Goal: Communication & Community: Answer question/provide support

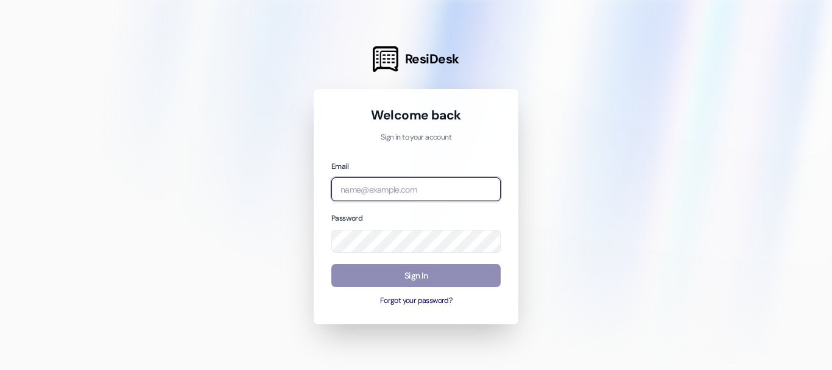
type input "[EMAIL_ADDRESS][DOMAIN_NAME]"
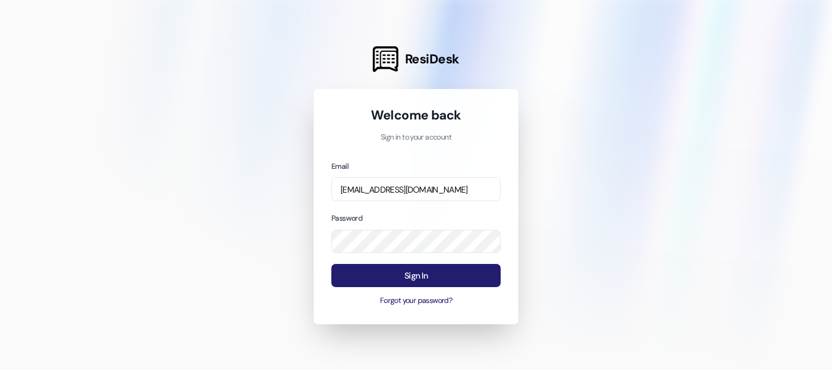
drag, startPoint x: 408, startPoint y: 281, endPoint x: 401, endPoint y: 282, distance: 6.7
click at [407, 281] on button "Sign In" at bounding box center [415, 276] width 169 height 24
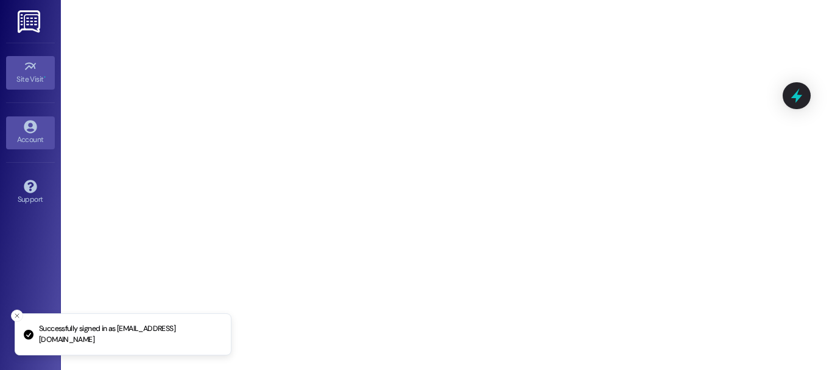
click at [8, 126] on link "Account" at bounding box center [30, 132] width 49 height 33
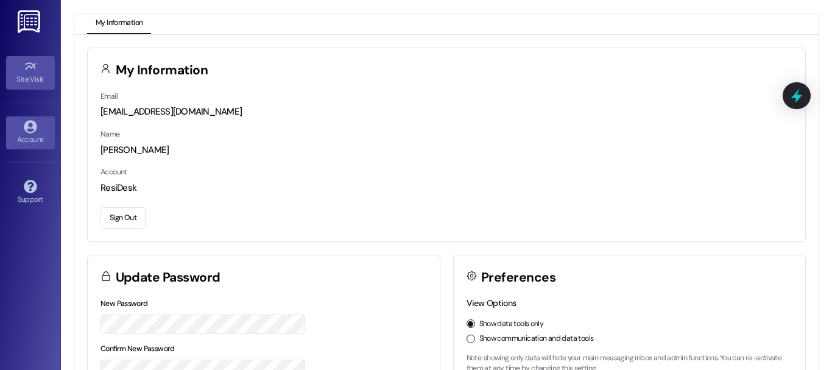
click at [44, 79] on span "•" at bounding box center [45, 77] width 2 height 9
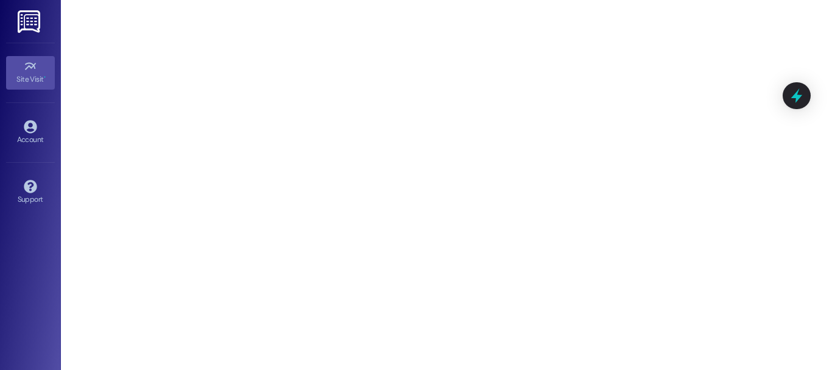
click at [21, 20] on img at bounding box center [30, 21] width 25 height 23
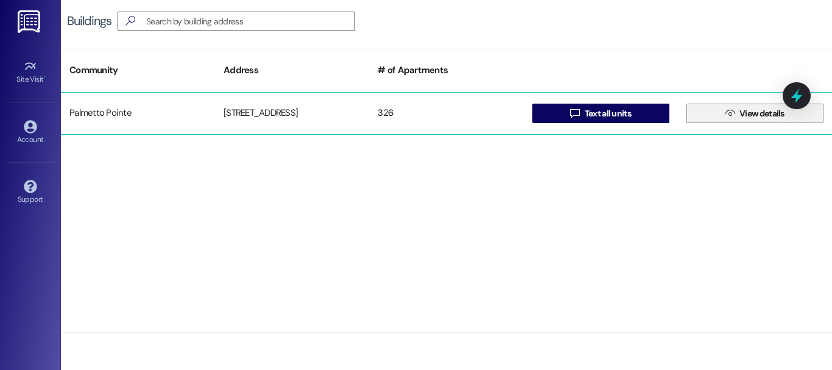
click at [695, 113] on button " View details" at bounding box center [754, 113] width 137 height 19
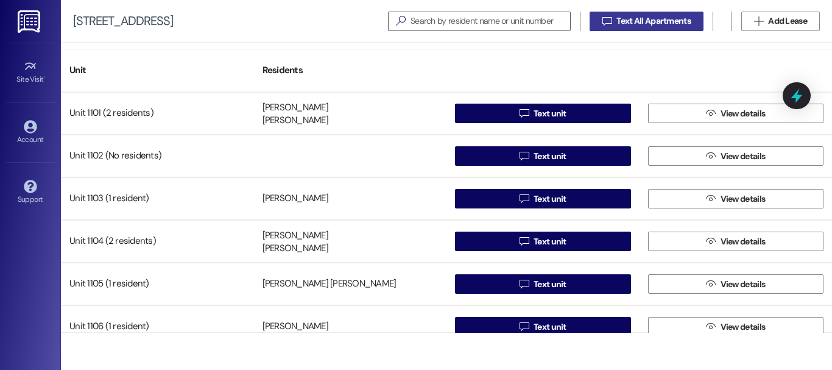
click at [634, 18] on span "Text All Apartments" at bounding box center [653, 21] width 74 height 13
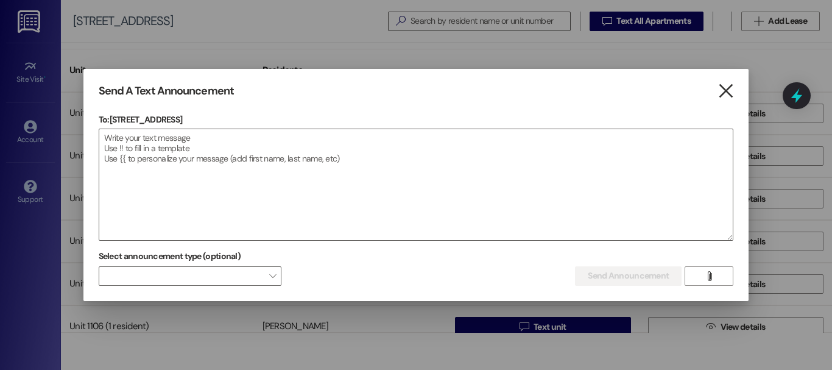
click at [727, 97] on icon "" at bounding box center [725, 91] width 16 height 13
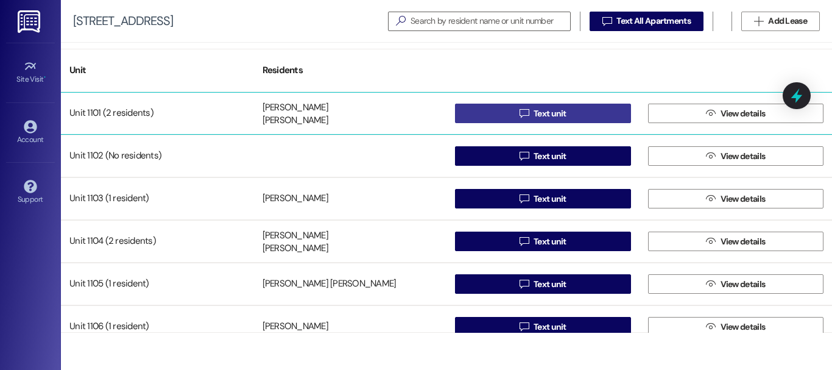
click at [455, 113] on button " Text unit" at bounding box center [543, 113] width 176 height 19
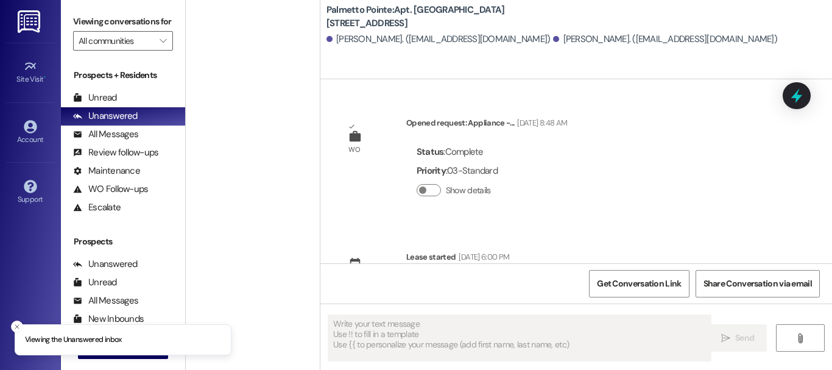
type textarea "Fetching suggested responses. Please feel free to read through the conversation…"
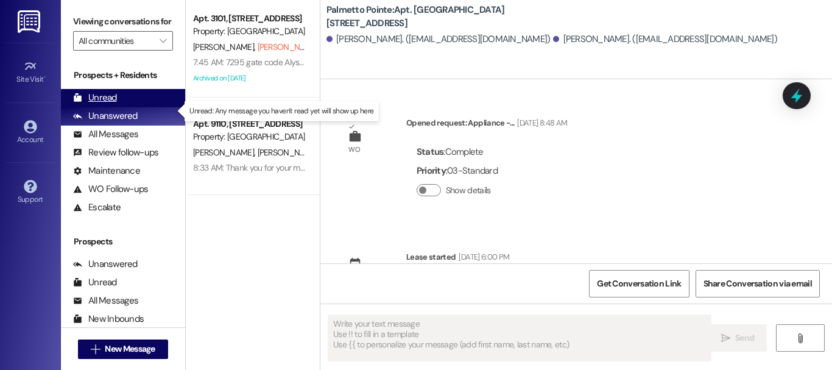
click at [131, 106] on div "Unread (0)" at bounding box center [123, 98] width 124 height 18
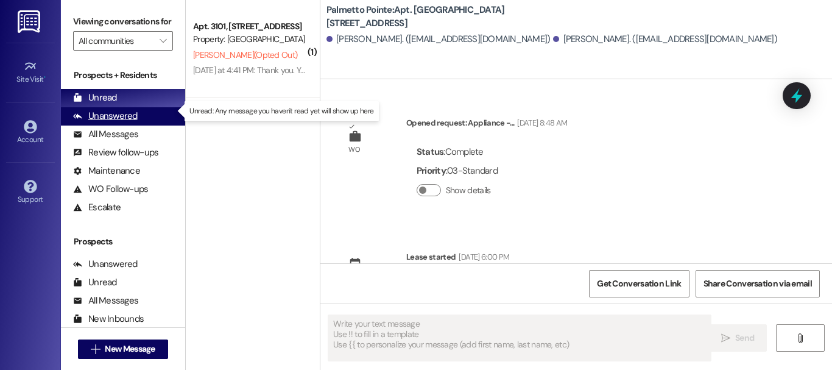
type textarea "Fetching suggested responses. Please feel free to read through the conversation…"
click at [139, 125] on div "Unanswered (0)" at bounding box center [123, 116] width 124 height 18
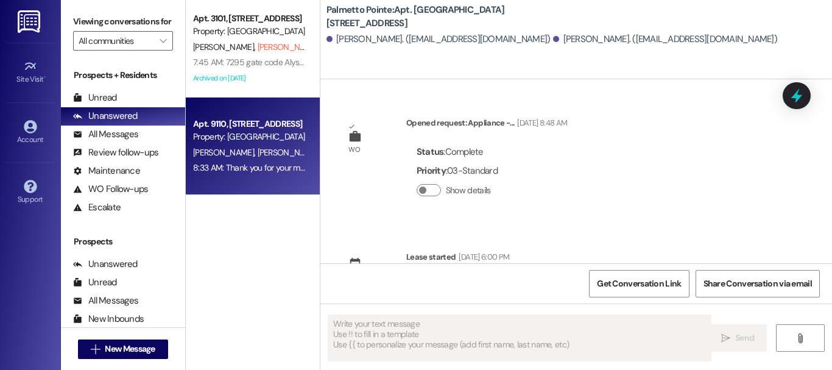
click at [283, 141] on div "Property: [GEOGRAPHIC_DATA]" at bounding box center [249, 136] width 113 height 13
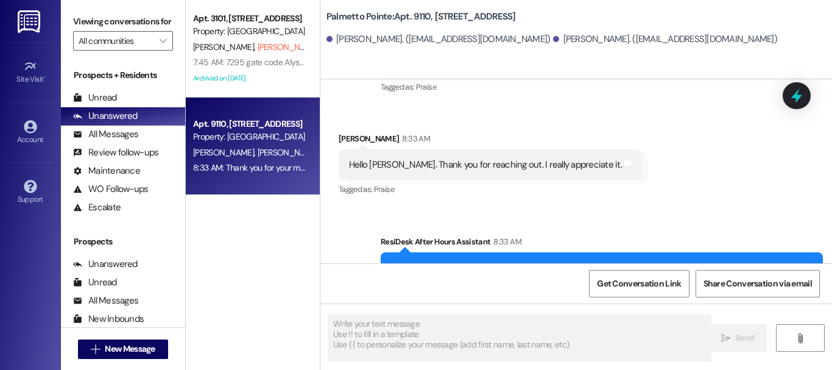
scroll to position [393, 0]
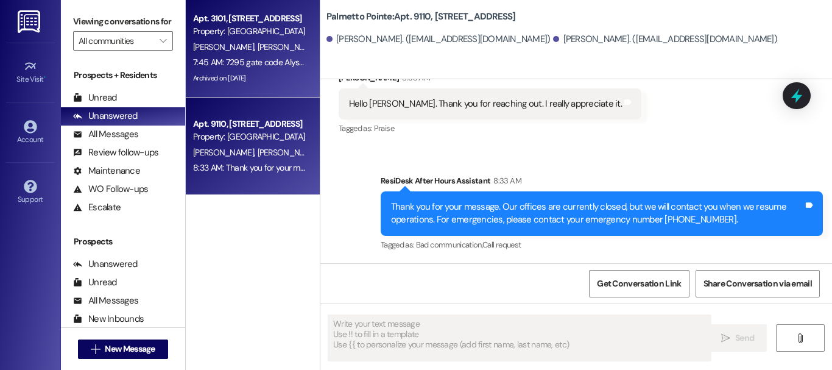
click at [257, 44] on span "[PERSON_NAME] (Opted Out)" at bounding box center [309, 46] width 104 height 11
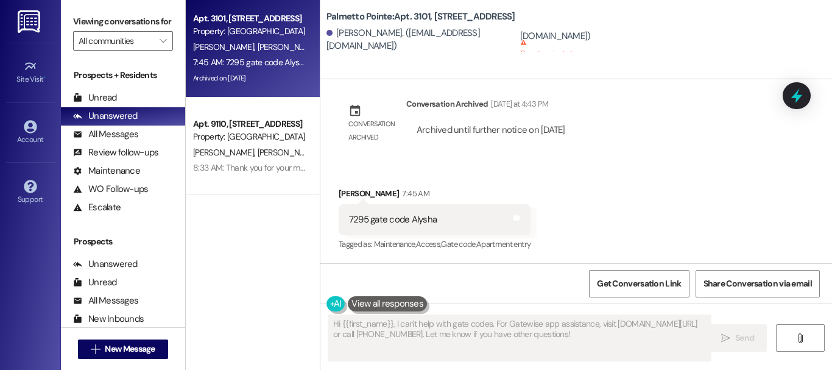
scroll to position [2, 0]
type textarea "Hi {{first_name}}, I understand you're looking for the gate code. Unfortunately…"
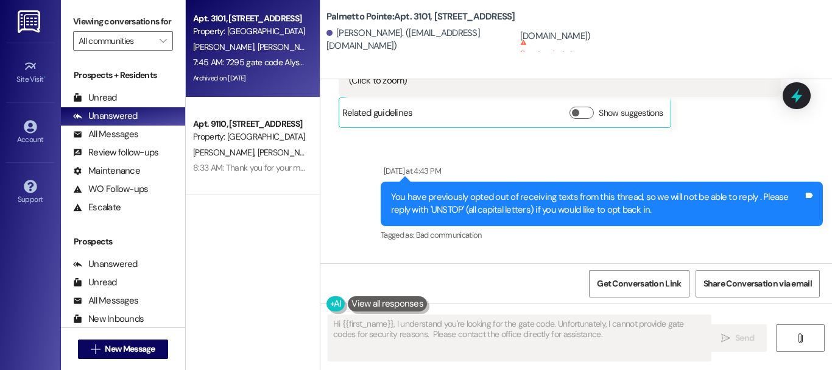
scroll to position [2336, 0]
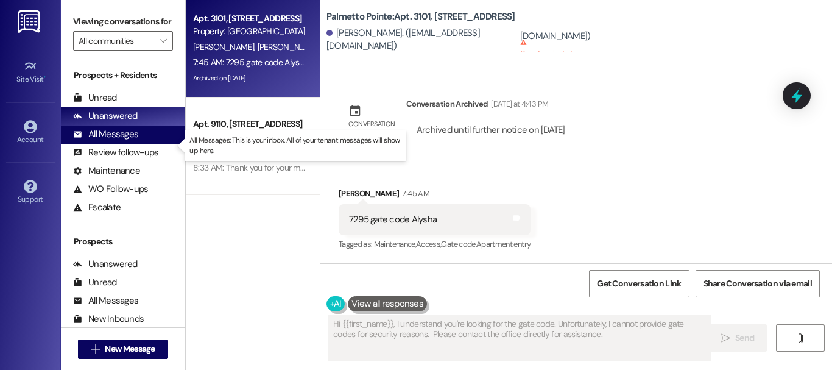
click at [90, 141] on div "All Messages" at bounding box center [105, 134] width 65 height 13
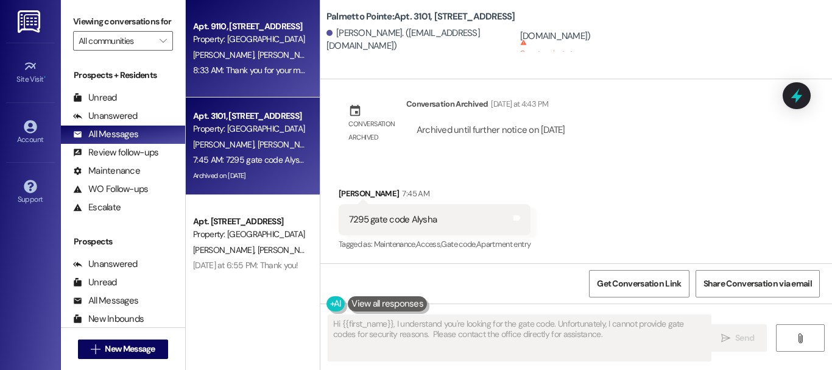
scroll to position [0, 0]
click at [264, 63] on div "8:33 AM: Thank you for your message. Our offices are currently closed, but we w…" at bounding box center [249, 70] width 115 height 15
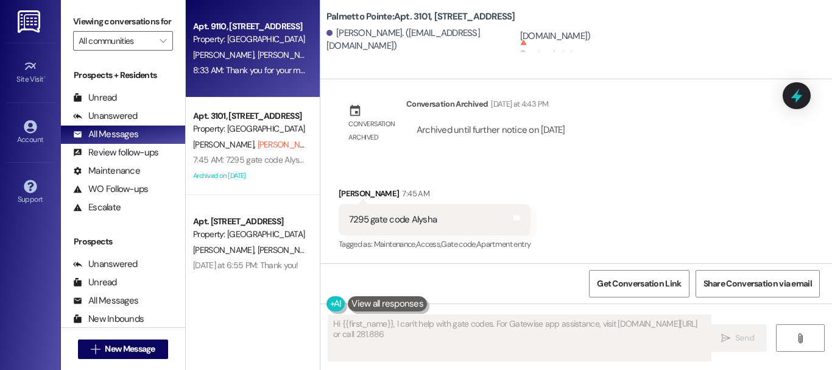
scroll to position [393, 0]
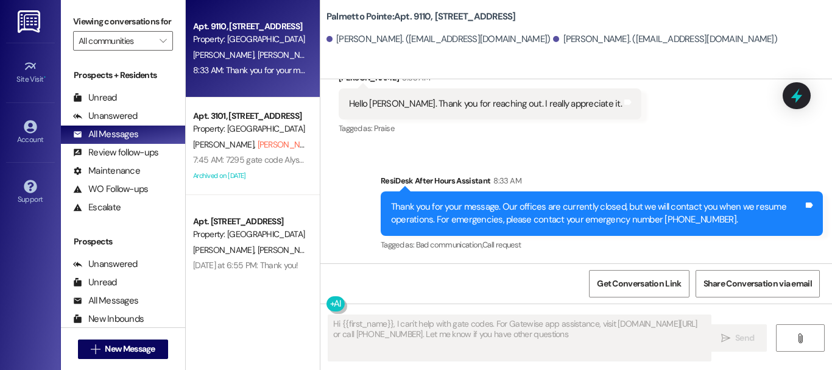
type textarea "Hi {{first_name}}, I can't help with gate codes. For Gatewise app assistance, v…"
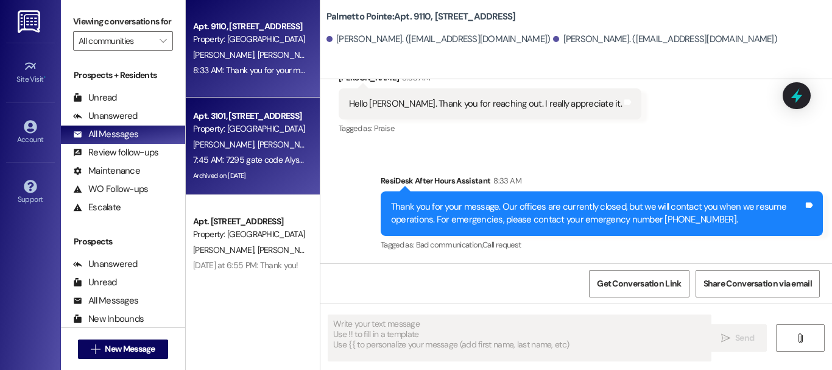
click at [282, 137] on div "[PERSON_NAME] [PERSON_NAME] (Opted Out)" at bounding box center [249, 144] width 115 height 15
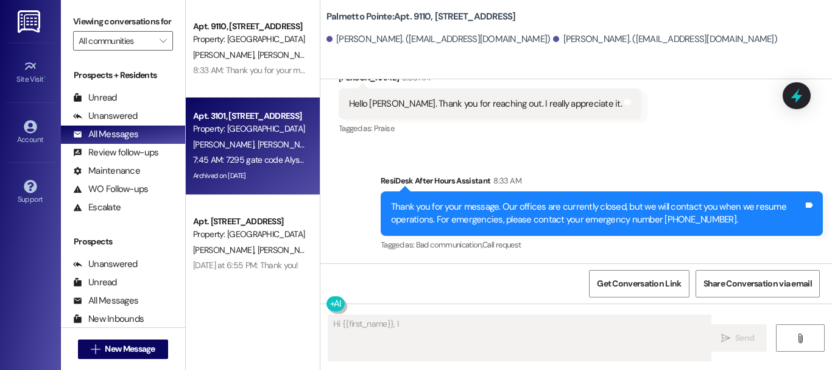
scroll to position [2335, 0]
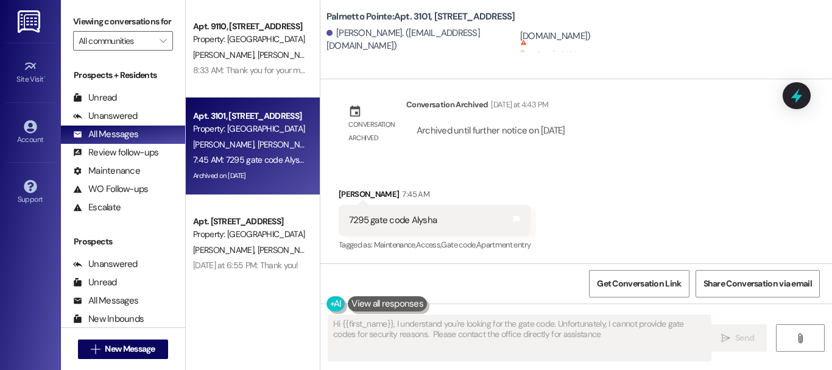
type textarea "Hi {{first_name}}, I understand you're looking for the gate code. Unfortunately…"
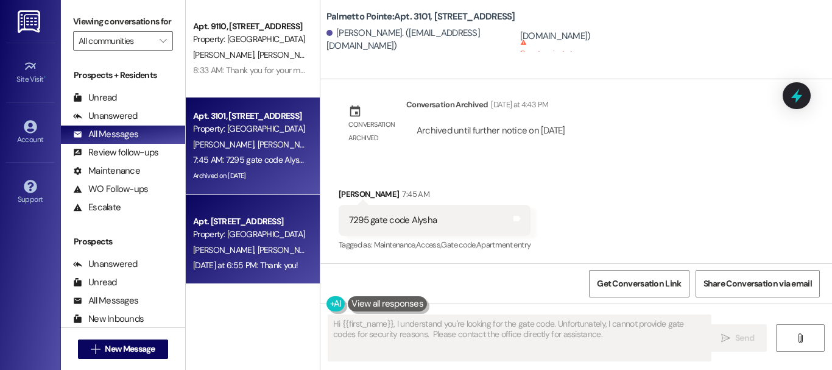
click at [226, 225] on div "Apt. [STREET_ADDRESS]" at bounding box center [249, 221] width 113 height 13
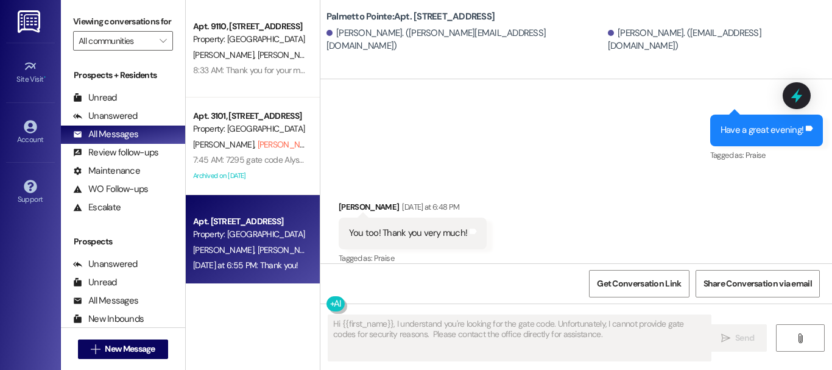
scroll to position [244, 0]
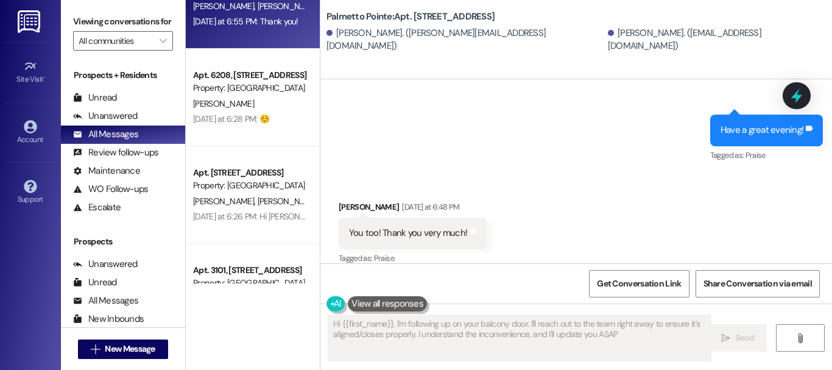
type textarea "Hi {{first_name}}, I'm following up on your balcony door. I'll reach out to the…"
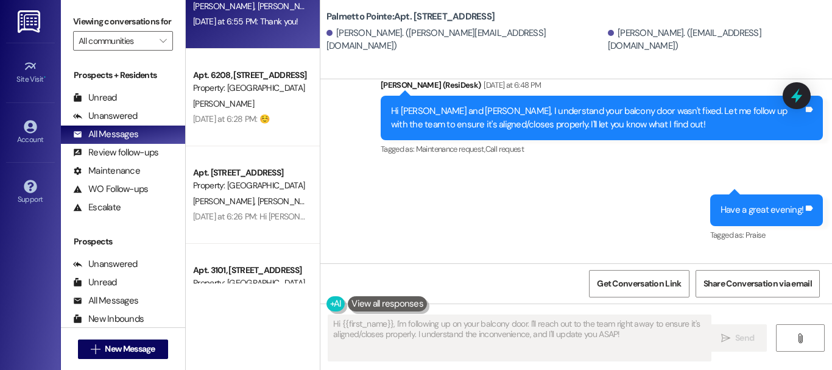
scroll to position [2280, 0]
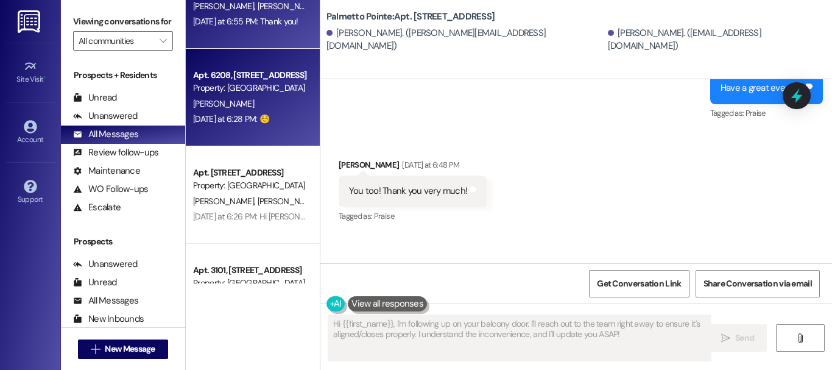
click at [222, 85] on div "Property: [GEOGRAPHIC_DATA]" at bounding box center [249, 88] width 113 height 13
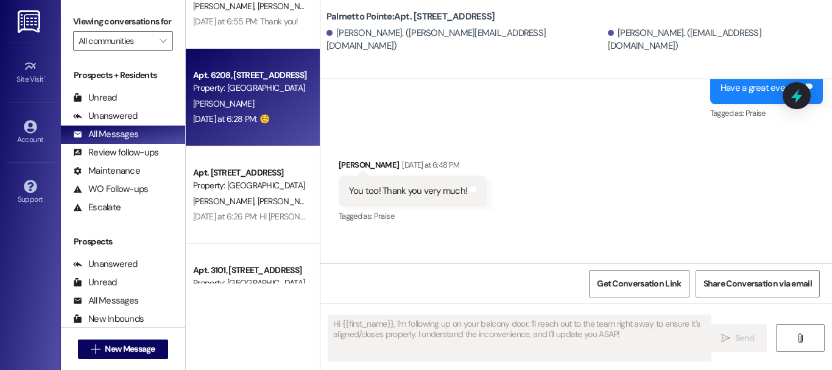
type textarea "Fetching suggested responses. Please feel free to read through the conversation…"
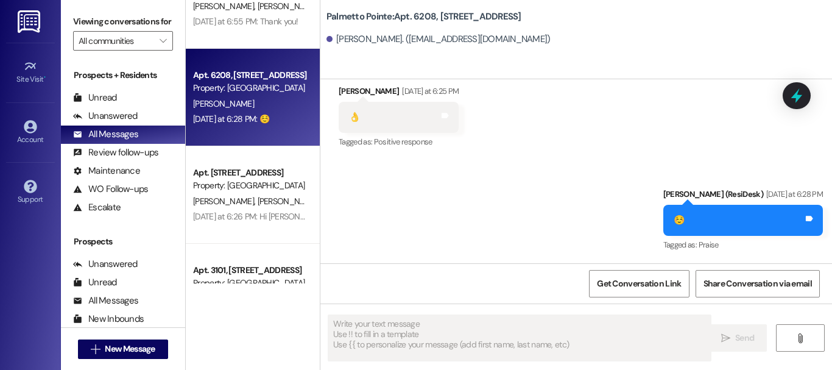
scroll to position [0, 0]
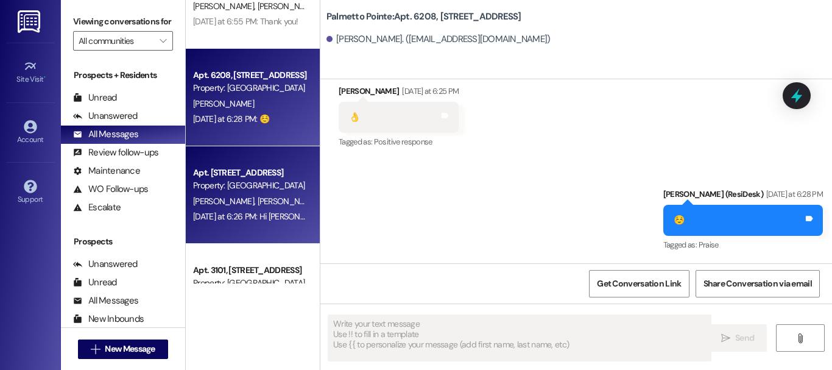
click at [223, 182] on div "Property: [GEOGRAPHIC_DATA]" at bounding box center [249, 185] width 113 height 13
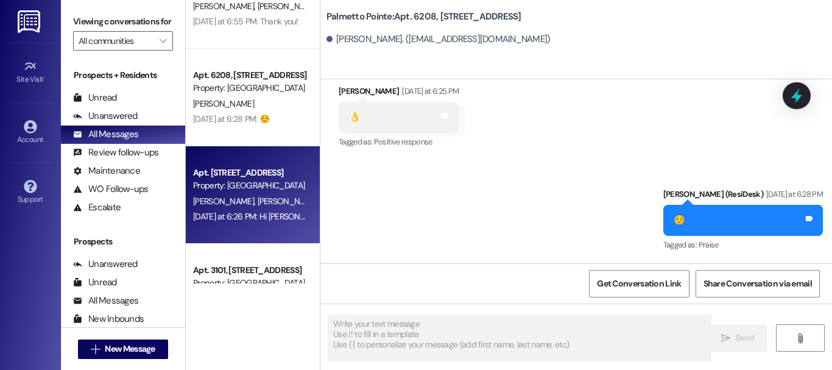
type textarea "Fetching suggested responses. Please feel free to read through the conversation…"
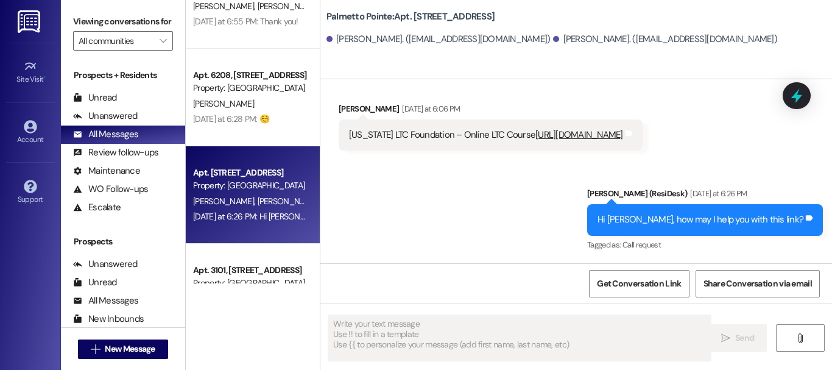
scroll to position [304, 0]
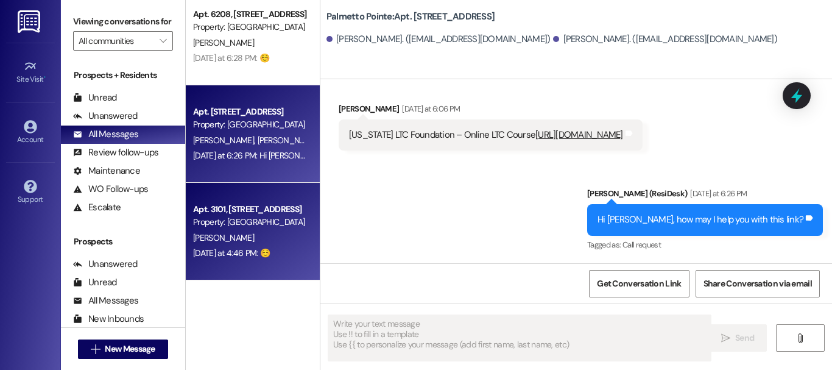
click at [223, 206] on div "Apt. 3101, [STREET_ADDRESS]" at bounding box center [249, 209] width 113 height 13
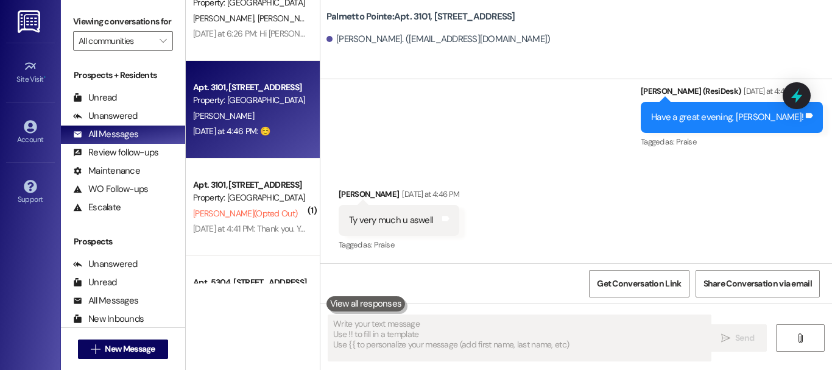
scroll to position [287, 0]
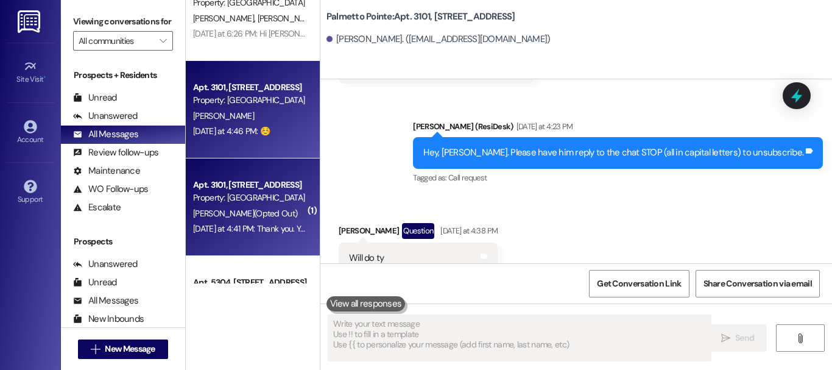
click at [259, 203] on div "Property: [GEOGRAPHIC_DATA]" at bounding box center [249, 197] width 113 height 13
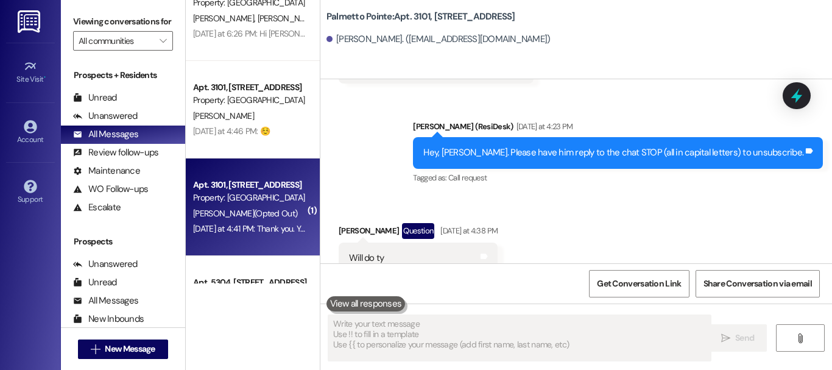
type textarea "Fetching suggested responses. Please feel free to read through the conversation…"
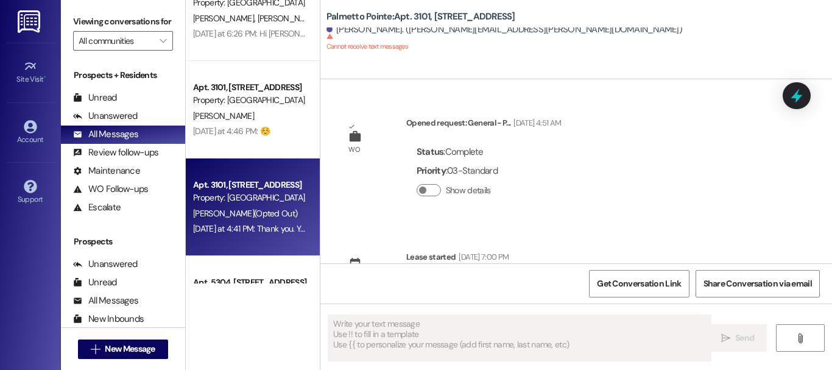
scroll to position [61, 0]
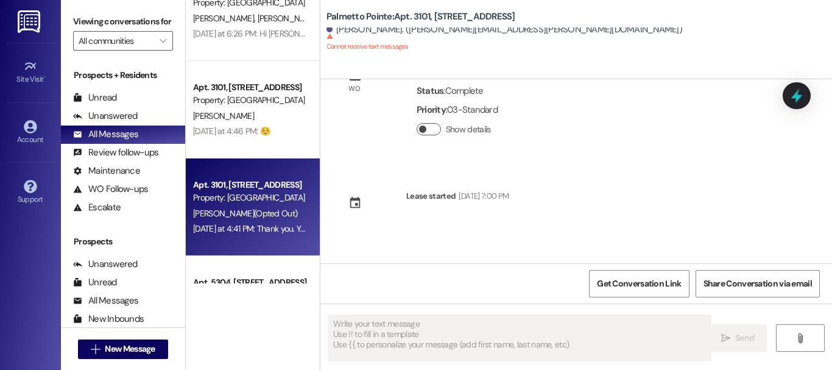
click at [426, 131] on button "Show details" at bounding box center [428, 129] width 24 height 12
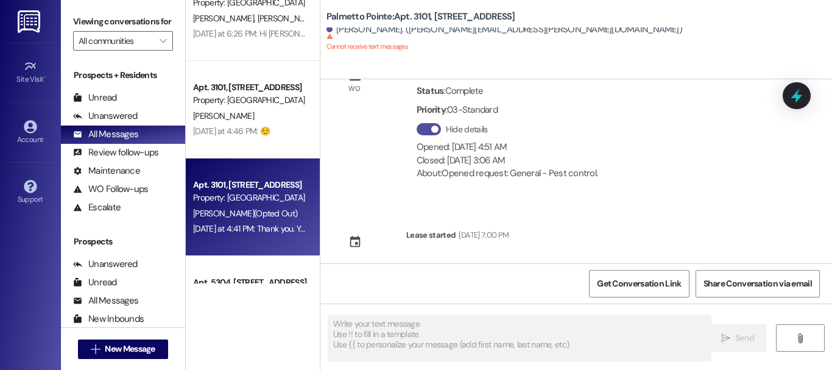
click at [426, 131] on button "Hide details" at bounding box center [428, 129] width 24 height 12
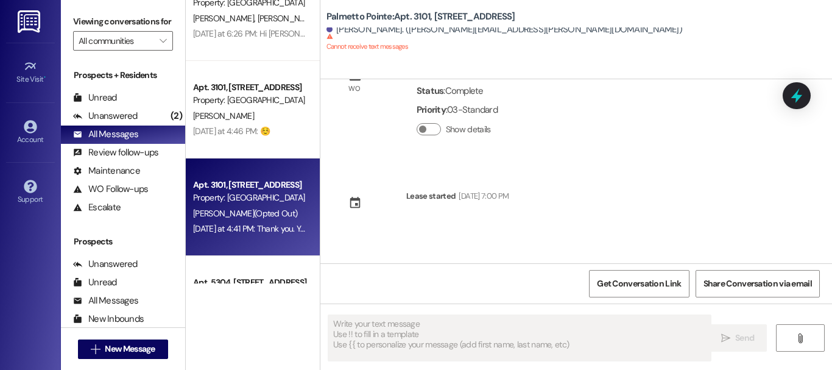
scroll to position [670, 0]
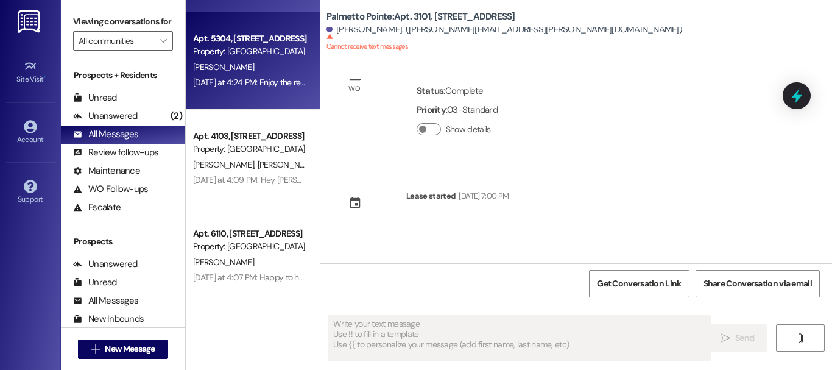
click at [205, 82] on div "[DATE] at 4:24 PM: Enjoy the rest of the day! 😃 [DATE] at 4:24 PM: Enjoy the re…" at bounding box center [276, 82] width 166 height 11
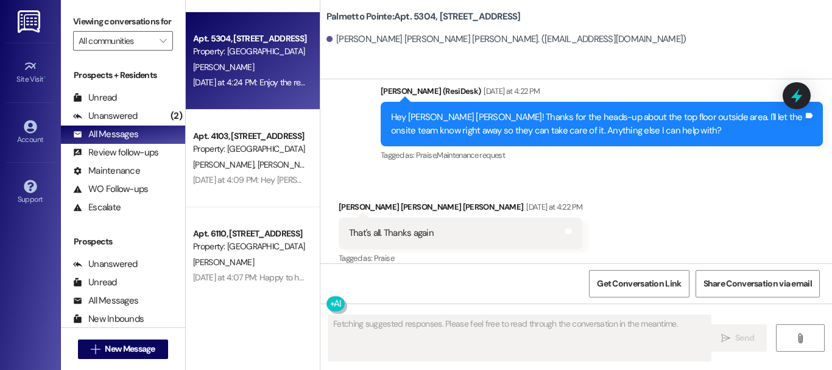
scroll to position [963, 0]
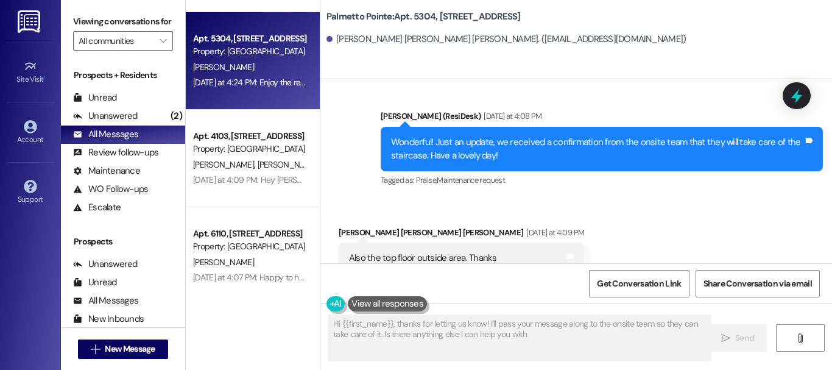
type textarea "Hi {{first_name}}, thanks for letting us know! I'll pass your message along to …"
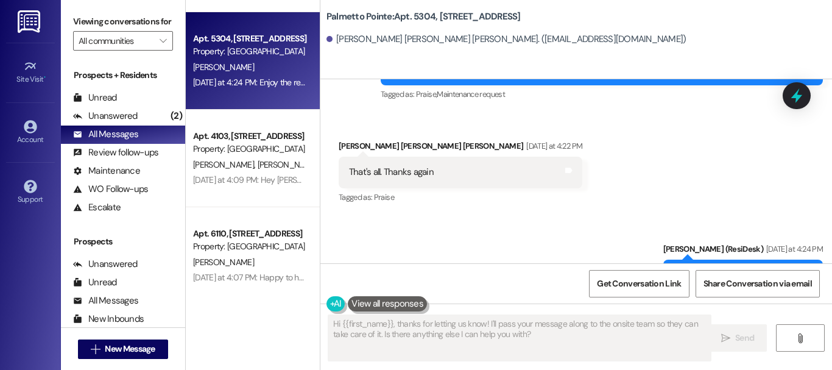
scroll to position [1310, 0]
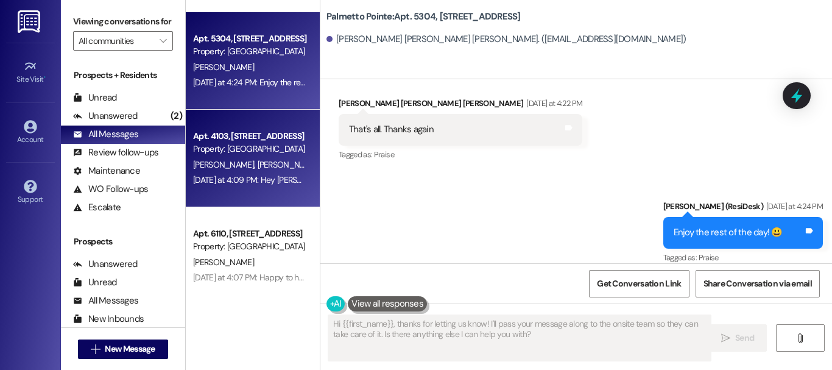
click at [234, 194] on div "Apt. 4103, [STREET_ADDRESS] Property: [GEOGRAPHIC_DATA] [PERSON_NAME] [PERSON_N…" at bounding box center [253, 158] width 134 height 97
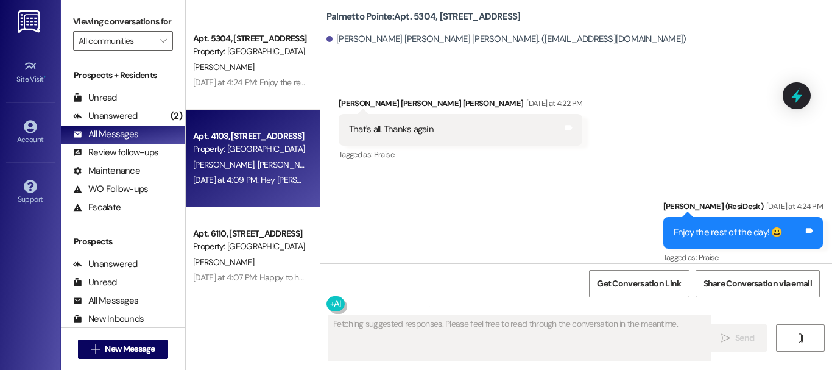
scroll to position [0, 0]
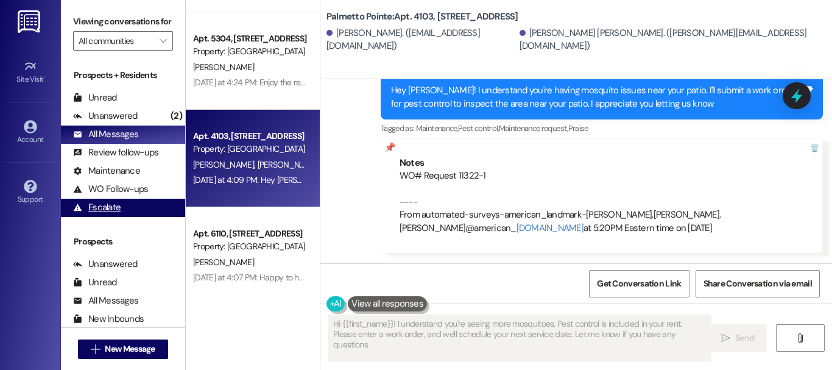
type textarea "Hi {{first_name}}! I understand you're seeing more mosquitoes. Pest control is …"
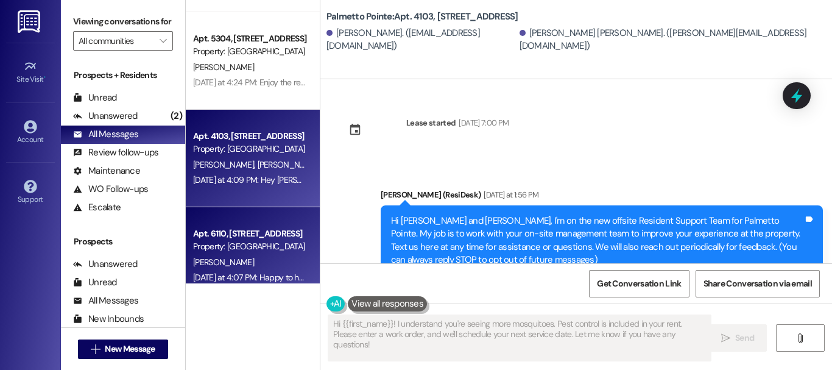
click at [237, 263] on span "[PERSON_NAME]" at bounding box center [223, 261] width 61 height 11
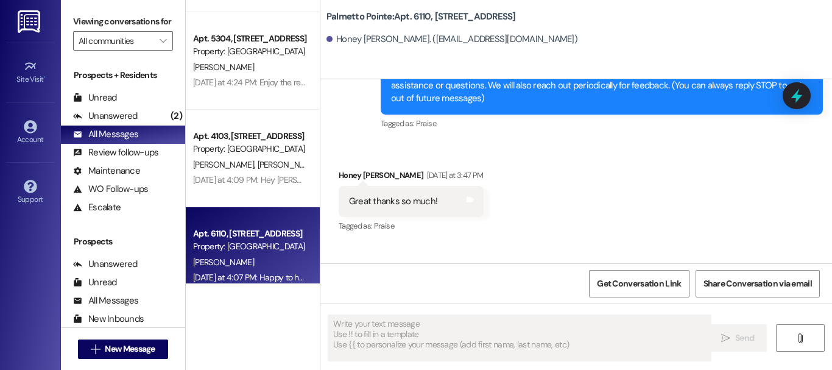
scroll to position [380, 0]
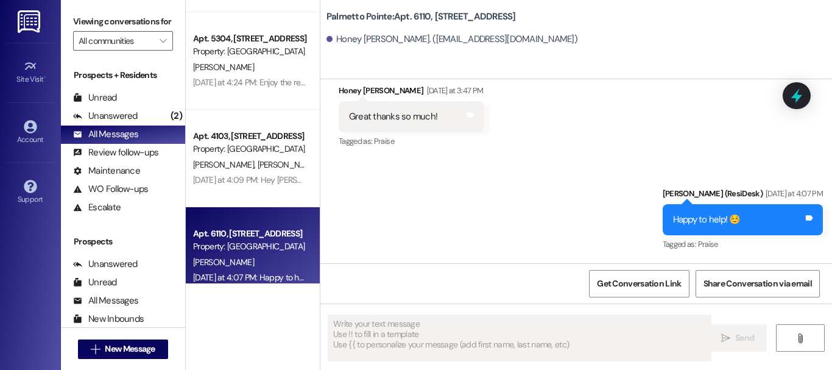
drag, startPoint x: 371, startPoint y: 192, endPoint x: 351, endPoint y: 204, distance: 23.2
click at [351, 204] on div "Sent via SMS [PERSON_NAME] (ResiDesk) [DATE] at 4:07 PM Happy to help! ☺️ Tags …" at bounding box center [575, 211] width 511 height 103
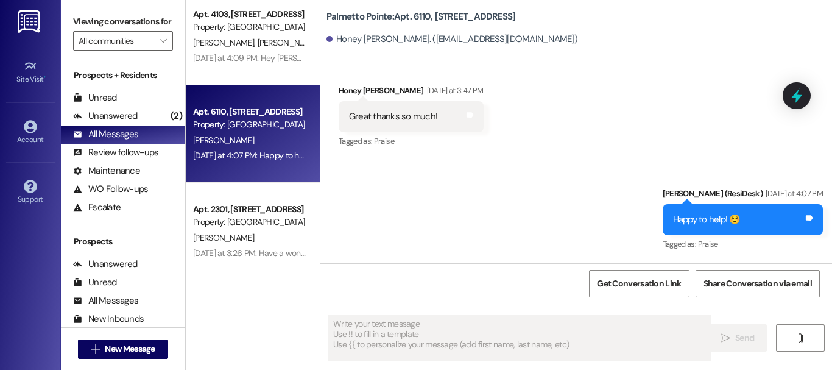
click at [259, 216] on div "Property: [GEOGRAPHIC_DATA]" at bounding box center [249, 222] width 113 height 13
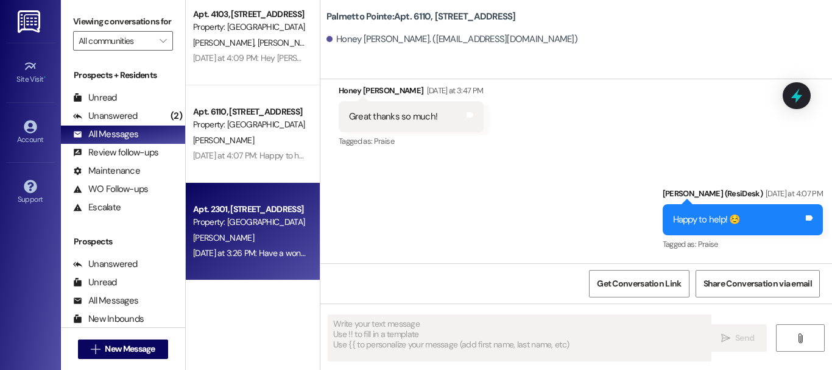
type textarea "Fetching suggested responses. Please feel free to read through the conversation…"
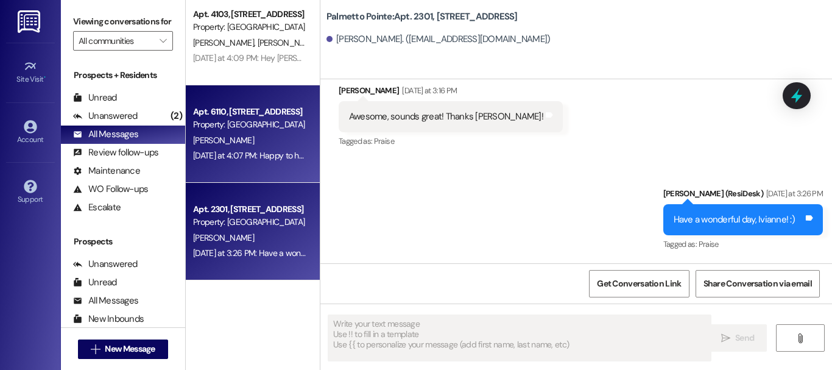
scroll to position [913, 0]
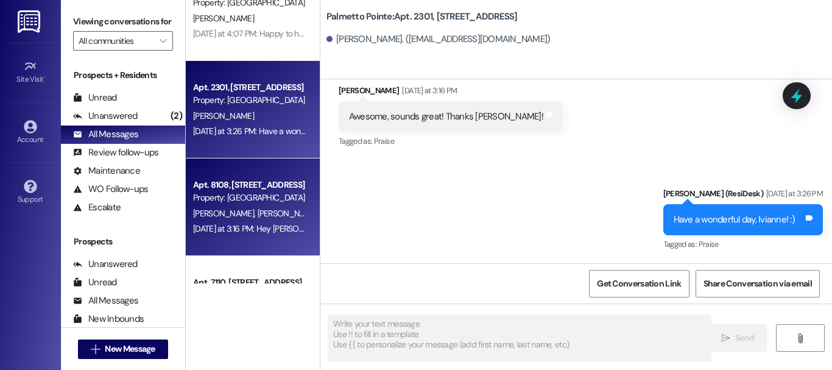
click at [257, 178] on div "Apt. 8108, [STREET_ADDRESS]" at bounding box center [249, 184] width 113 height 13
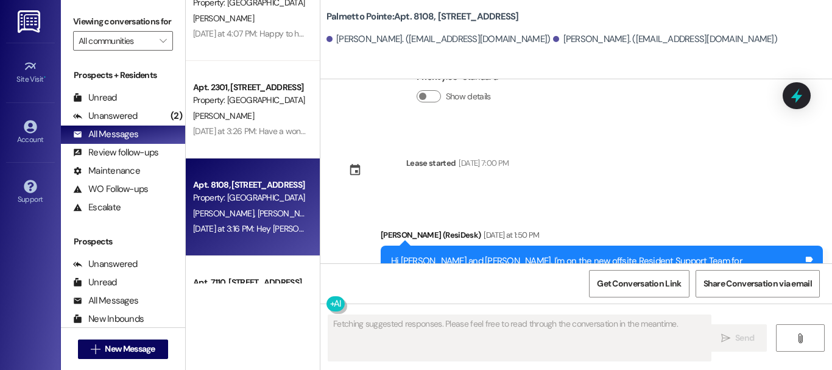
scroll to position [216, 0]
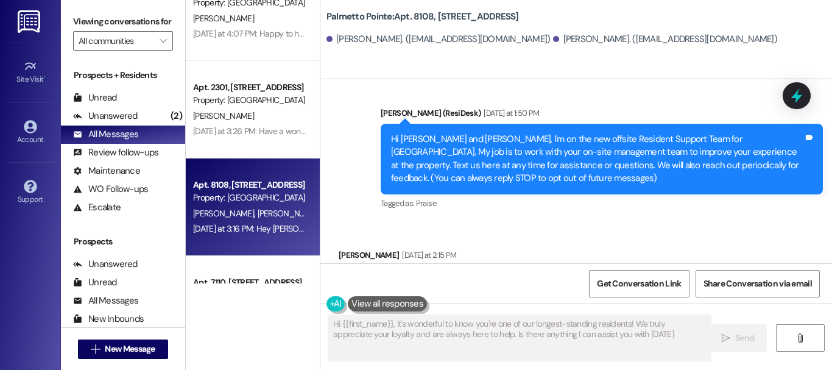
type textarea "Hi {{first_name}}, it's wonderful to know you're one of our longest-standing re…"
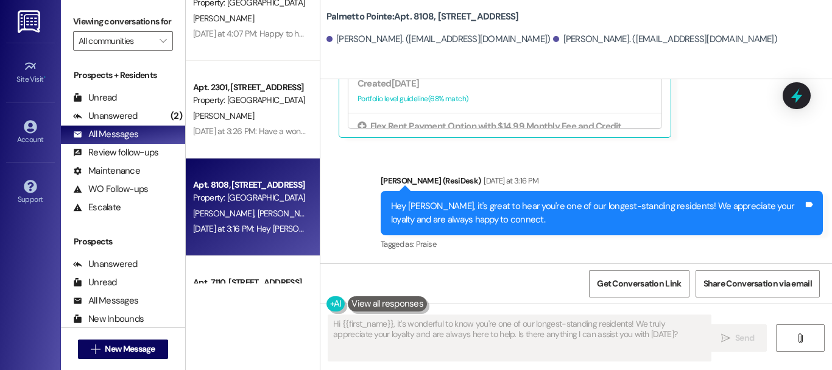
scroll to position [1035, 0]
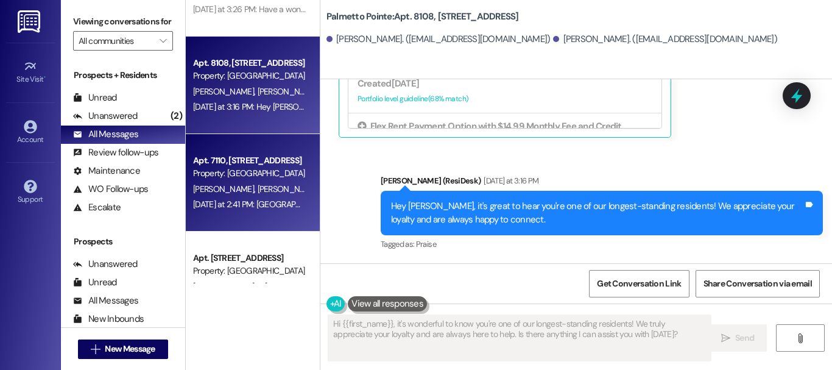
click at [257, 190] on span "[PERSON_NAME]" at bounding box center [289, 188] width 65 height 11
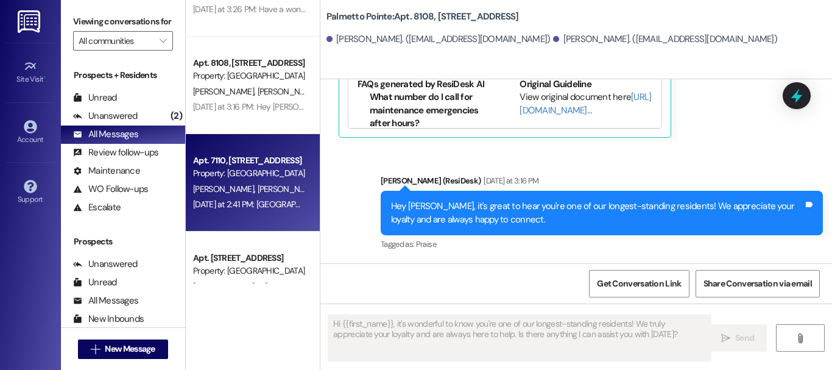
type textarea "Fetching suggested responses. Please feel free to read through the conversation…"
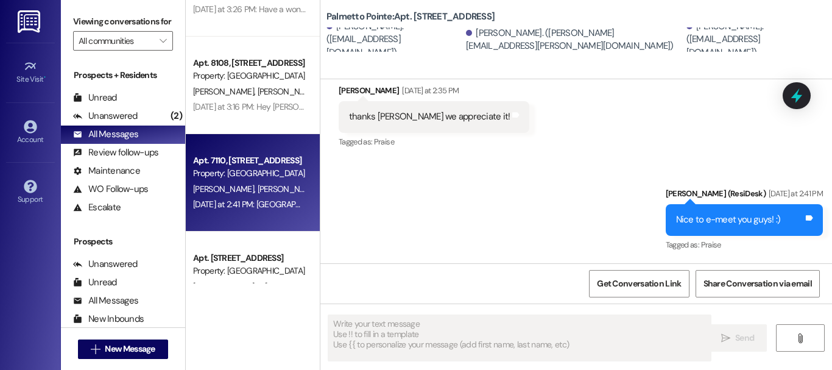
scroll to position [0, 0]
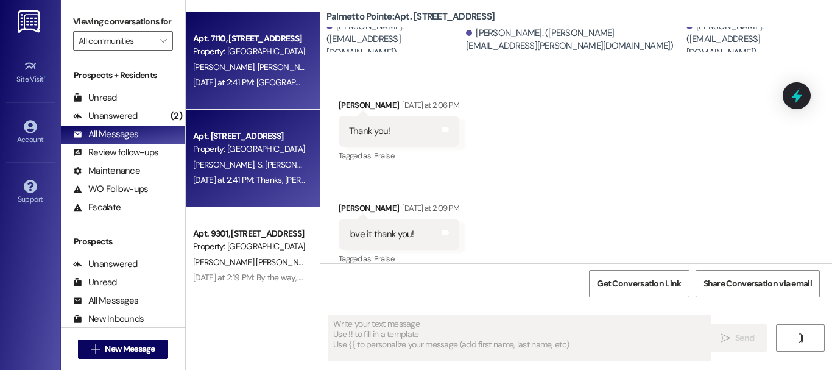
click at [268, 161] on span "S. [PERSON_NAME]" at bounding box center [291, 164] width 69 height 11
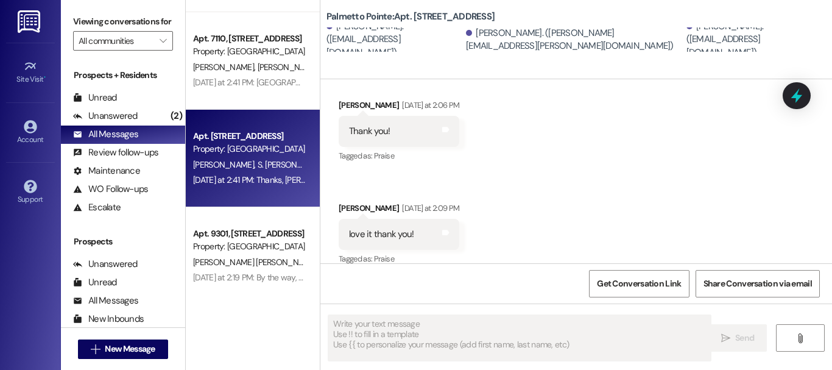
type textarea "Fetching suggested responses. Please feel free to read through the conversation…"
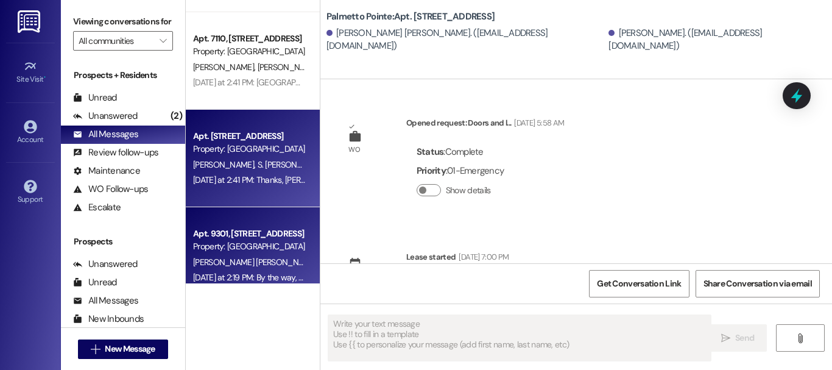
click at [267, 249] on div "Property: [GEOGRAPHIC_DATA]" at bounding box center [249, 246] width 113 height 13
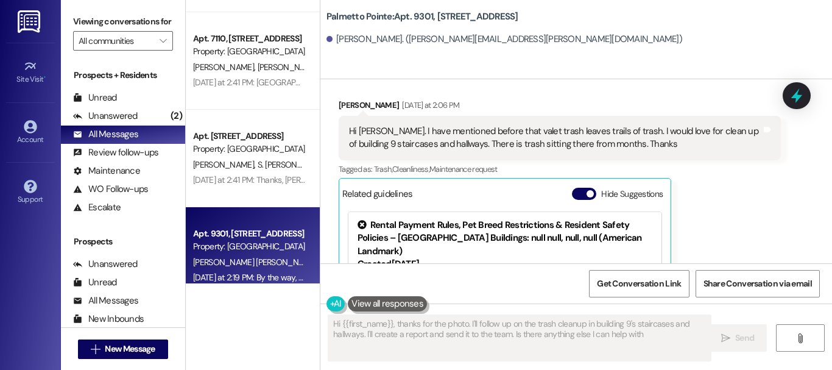
type textarea "Hi {{first_name}}, thanks for the photo. I'll follow up on the trash cleanup in…"
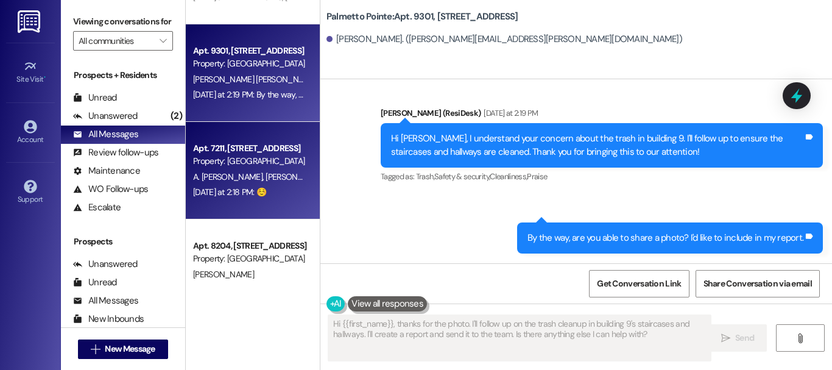
click at [245, 161] on div "Property: [GEOGRAPHIC_DATA]" at bounding box center [249, 161] width 113 height 13
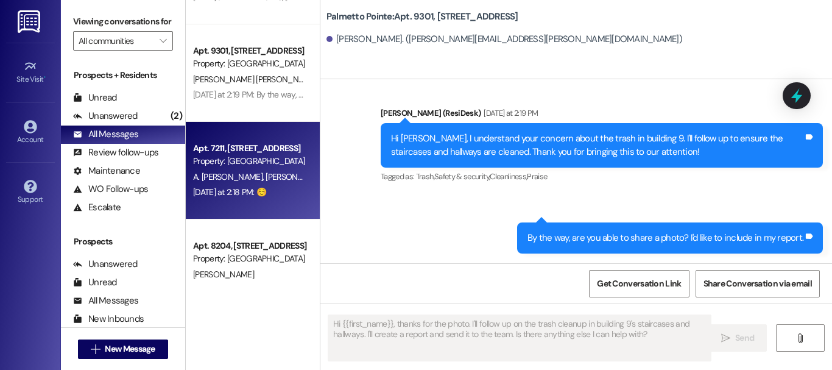
type textarea "Fetching suggested responses. Please feel free to read through the conversation…"
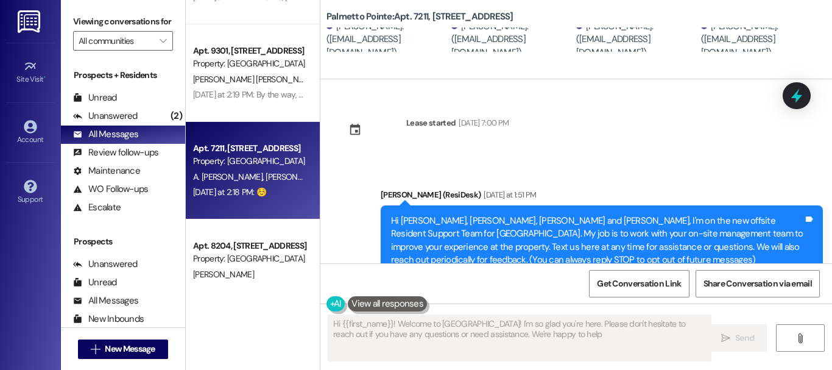
type textarea "Hi {{first_name}}! Welcome to [GEOGRAPHIC_DATA]! I'm so glad you're here. Pleas…"
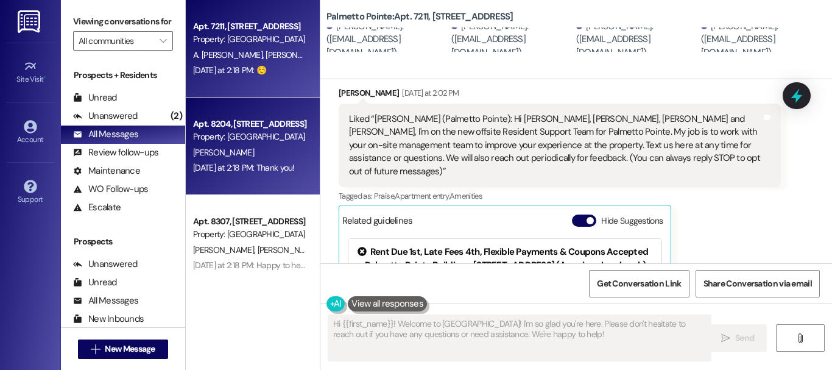
click at [224, 150] on div "[PERSON_NAME]" at bounding box center [249, 152] width 115 height 15
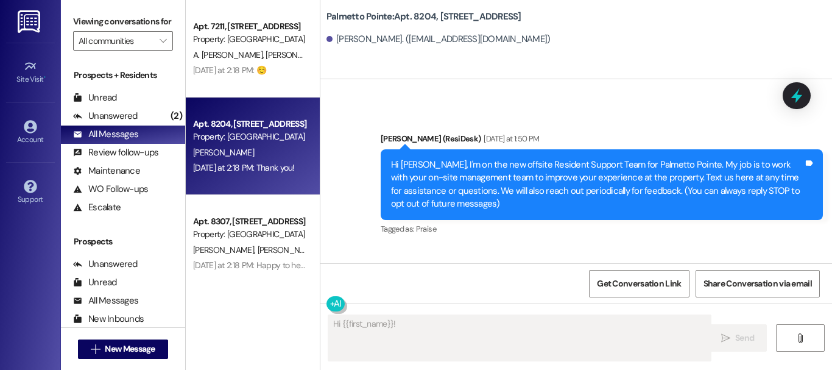
scroll to position [117, 0]
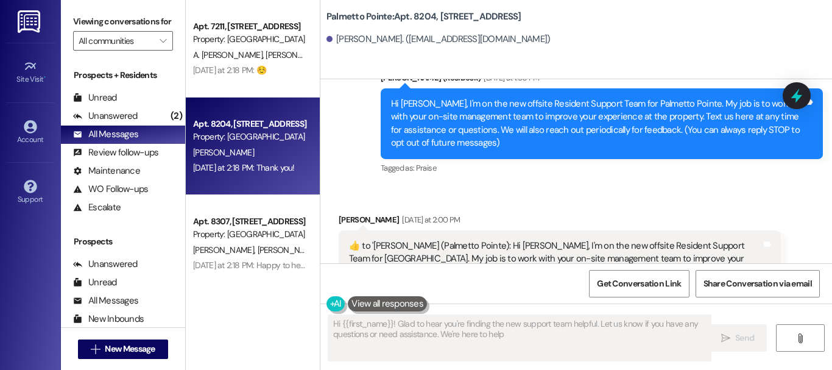
type textarea "Hi {{first_name}}! Glad to hear you're finding the new support team helpful. Le…"
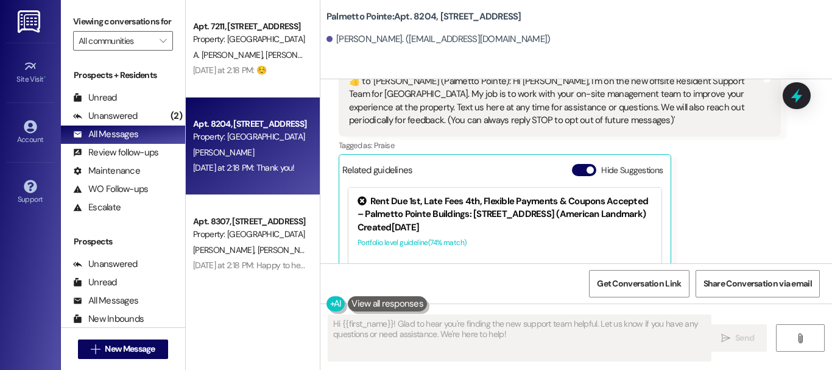
scroll to position [122, 0]
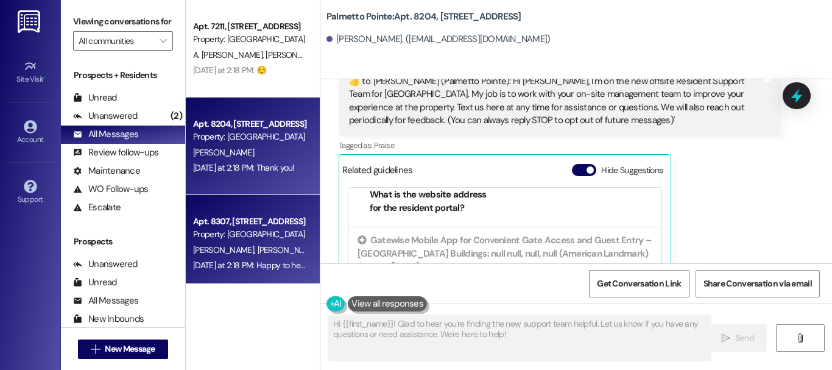
click at [223, 237] on div "Property: [GEOGRAPHIC_DATA]" at bounding box center [249, 234] width 113 height 13
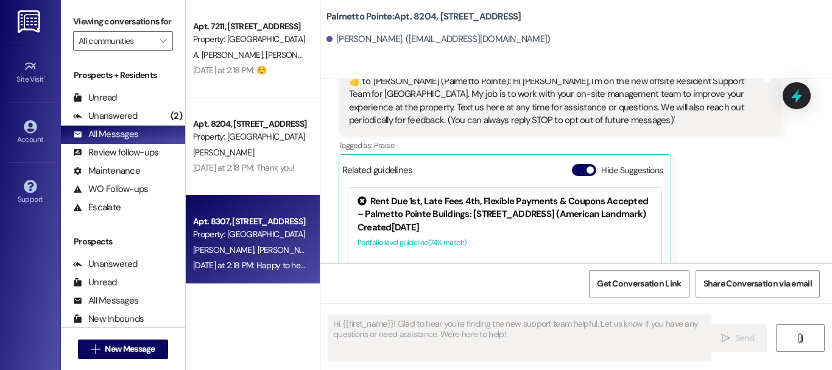
type textarea "Fetching suggested responses. Please feel free to read through the conversation…"
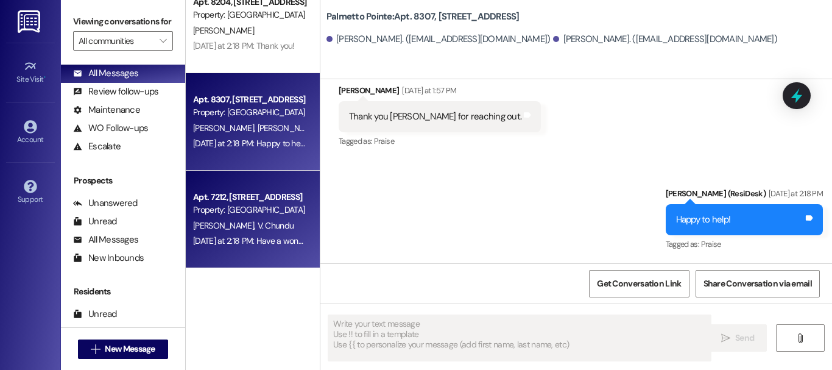
click at [227, 230] on span "[PERSON_NAME]" at bounding box center [225, 225] width 65 height 11
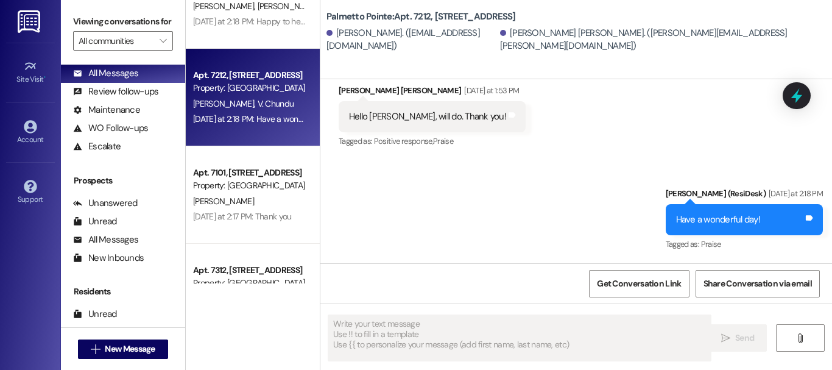
click at [223, 231] on div "Apt. 7101, [STREET_ADDRESS] Property: [GEOGRAPHIC_DATA] [PERSON_NAME] [DATE] at…" at bounding box center [253, 194] width 134 height 97
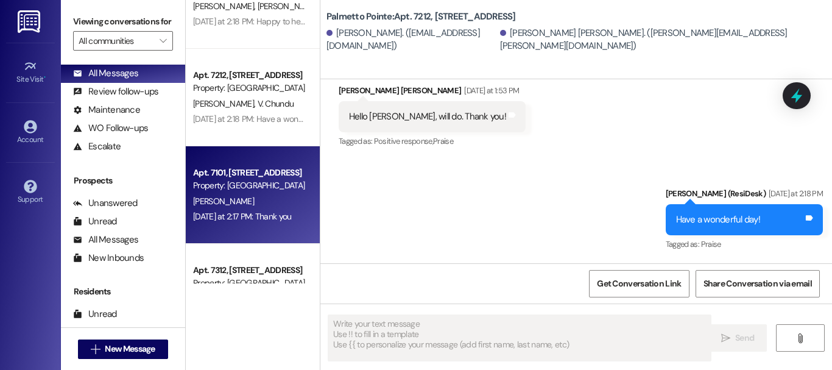
type textarea "Fetching suggested responses. Please feel free to read through the conversation…"
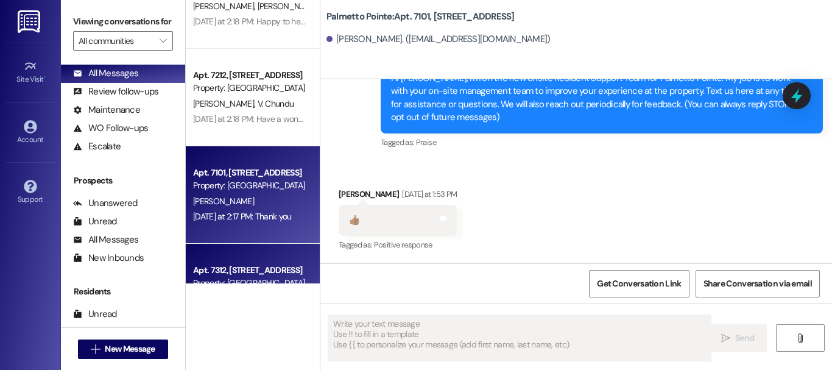
click at [223, 264] on div "Apt. 7312, [STREET_ADDRESS]" at bounding box center [249, 270] width 113 height 13
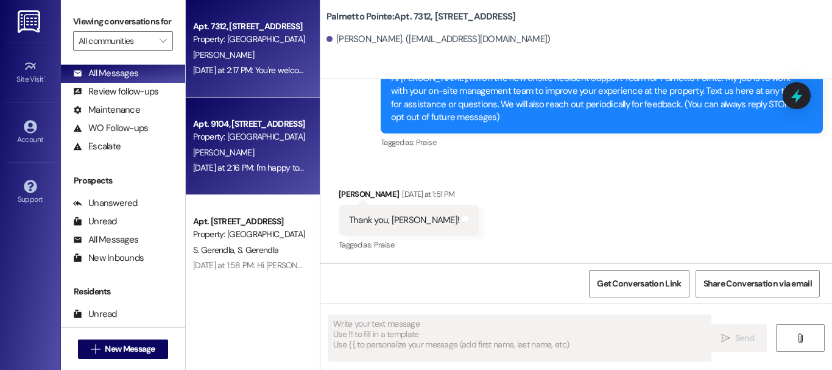
click at [234, 169] on div "[DATE] at 2:16 PM: I'm happy to help, [PERSON_NAME]! [DATE] at 2:16 PM: I'm hap…" at bounding box center [288, 167] width 190 height 11
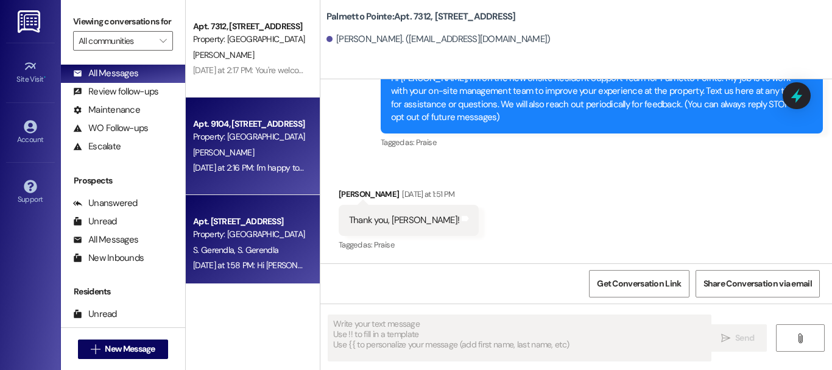
type textarea "Fetching suggested responses. Please feel free to read through the conversation…"
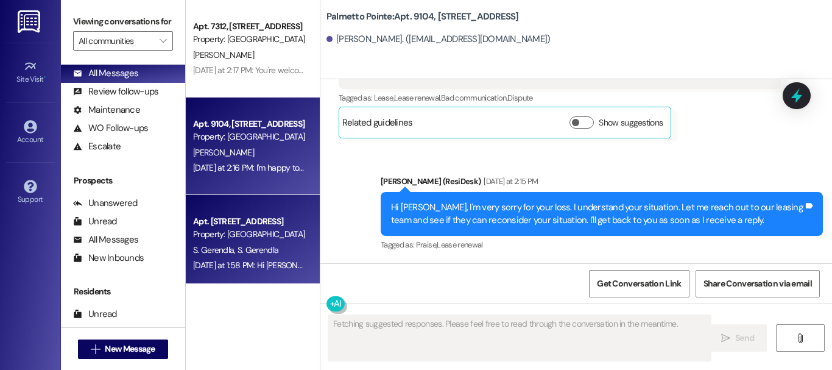
click at [236, 227] on div "Apt. [STREET_ADDRESS]" at bounding box center [249, 221] width 113 height 13
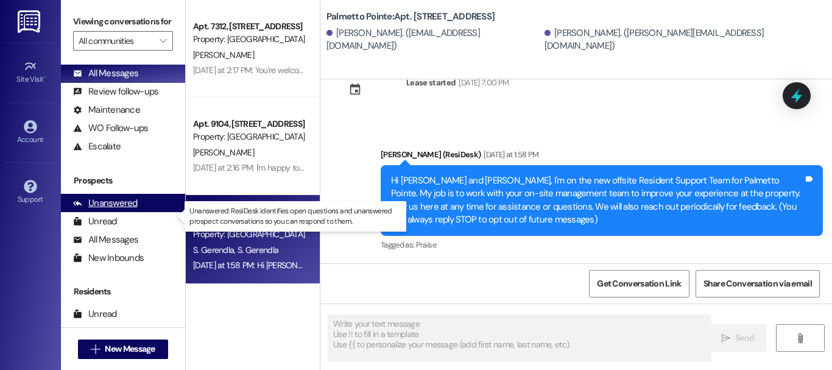
click at [108, 209] on div "Unanswered" at bounding box center [105, 203] width 65 height 13
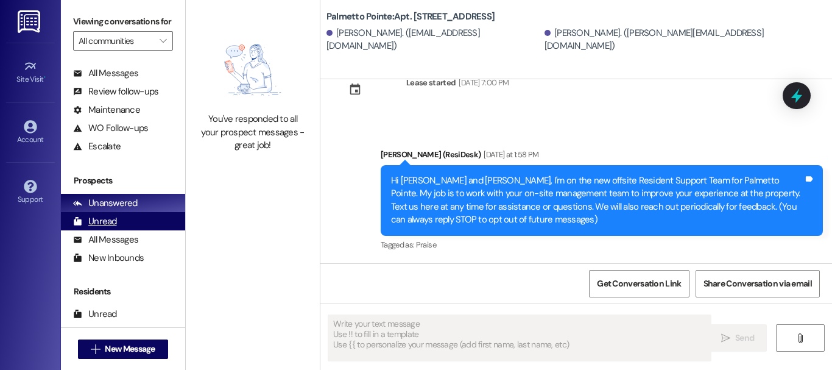
click at [100, 228] on div "Unread" at bounding box center [95, 221] width 44 height 13
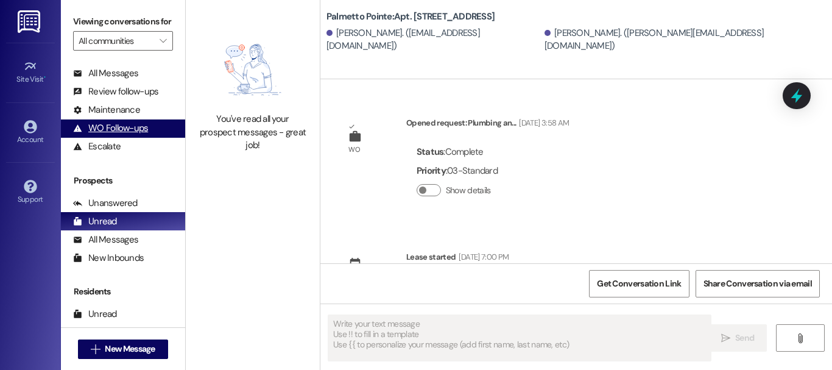
type textarea "Fetching suggested responses. Please feel free to read through the conversation…"
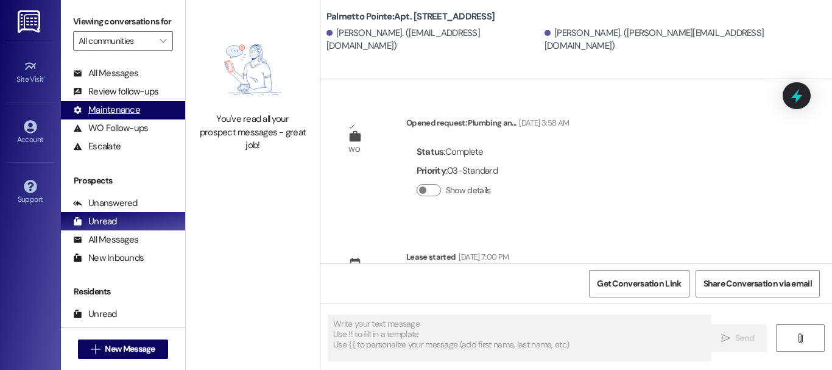
click at [140, 116] on div "Maintenance (undefined)" at bounding box center [123, 110] width 124 height 18
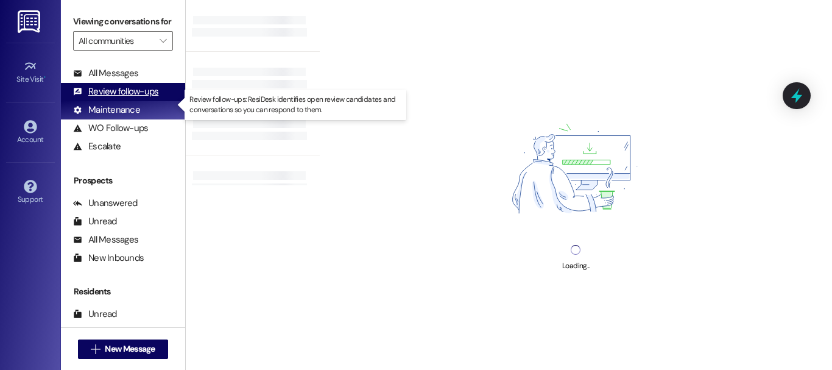
click at [148, 98] on div "Review follow-ups" at bounding box center [115, 91] width 85 height 13
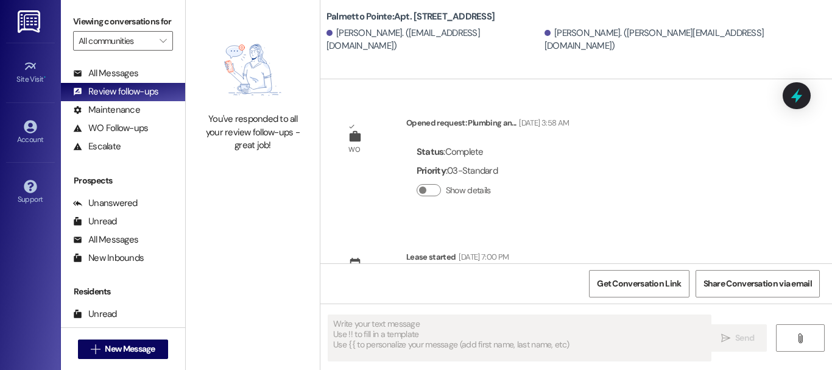
type textarea "Fetching suggested responses. Please feel free to read through the conversation…"
click at [109, 65] on div "Unanswered (2)" at bounding box center [123, 55] width 124 height 18
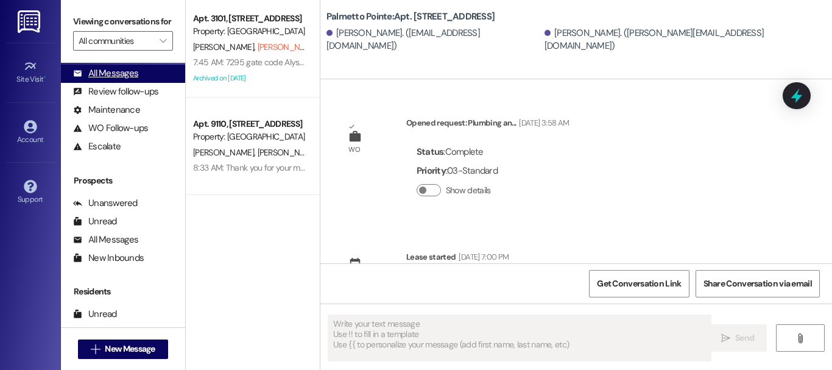
click at [105, 80] on div "All Messages" at bounding box center [105, 73] width 65 height 13
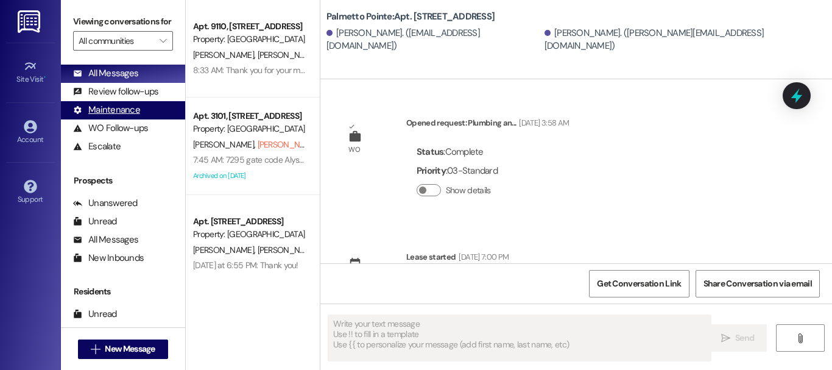
click at [119, 116] on div "Maintenance" at bounding box center [106, 110] width 67 height 13
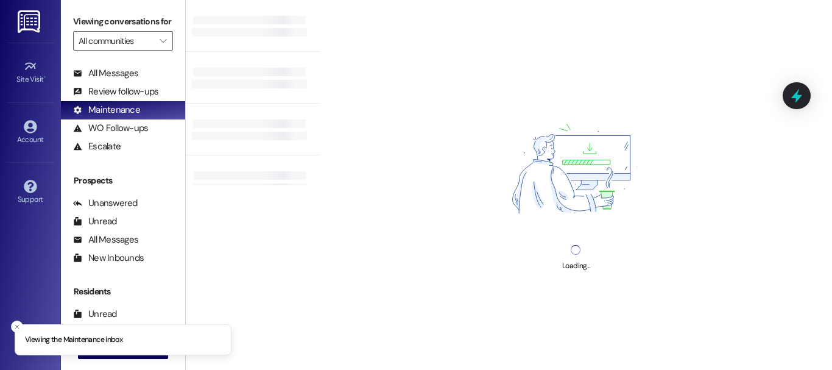
scroll to position [0, 0]
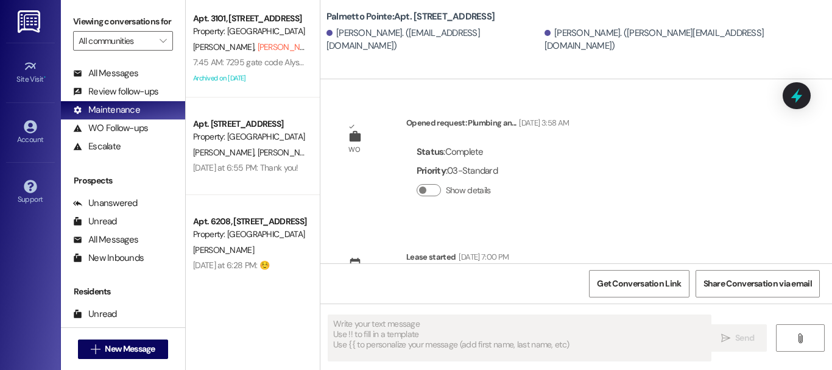
type textarea "Fetching suggested responses. Please feel free to read through the conversation…"
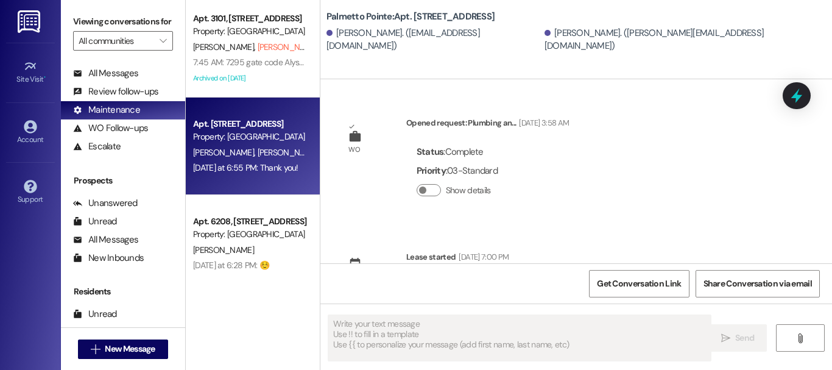
click at [256, 177] on div "Apt. [STREET_ADDRESS] Property: [GEOGRAPHIC_DATA] [PERSON_NAME] [PERSON_NAME] […" at bounding box center [253, 145] width 134 height 97
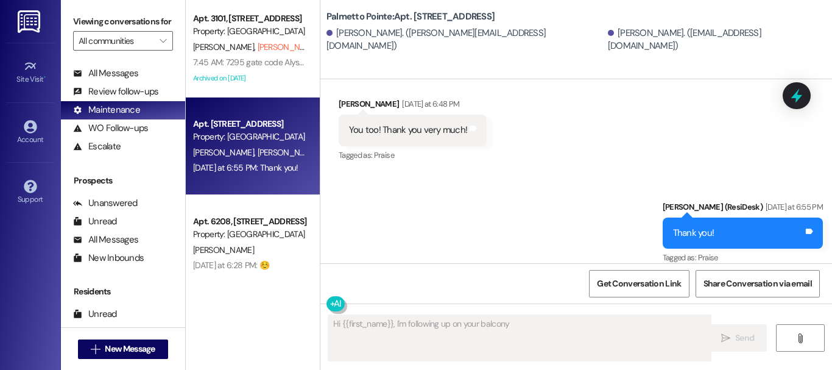
scroll to position [2098, 0]
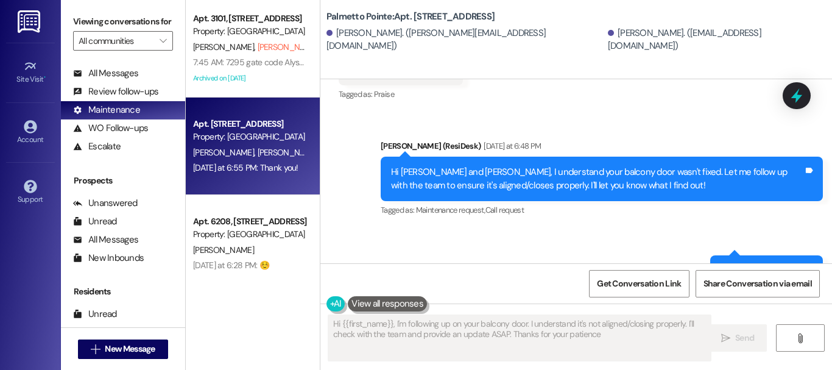
type textarea "Hi {{first_name}}, I'm following up on your balcony door. I understand it's not…"
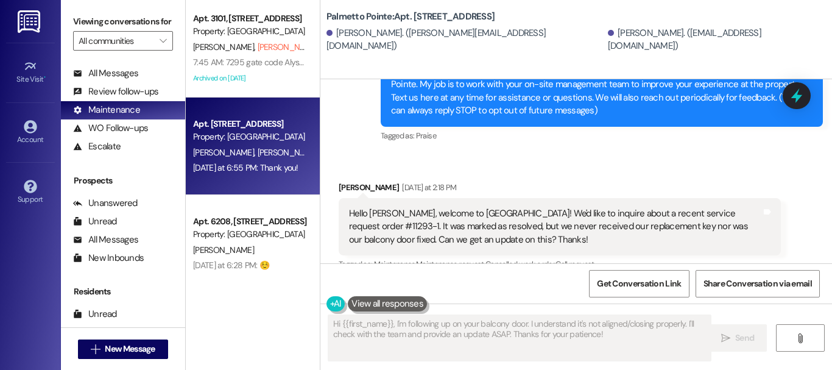
scroll to position [88, 0]
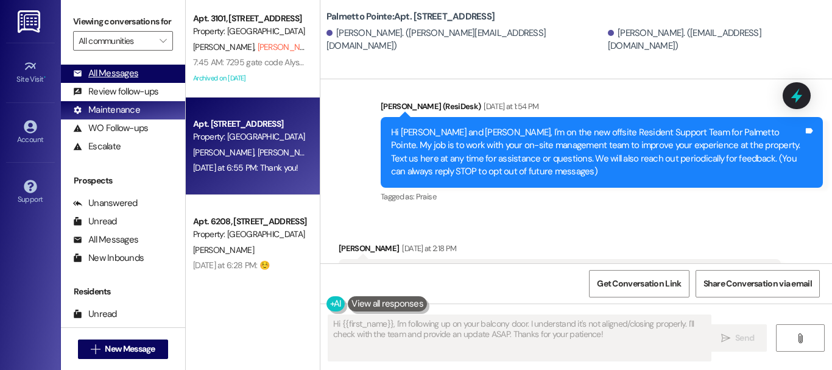
click at [135, 83] on div "All Messages (undefined)" at bounding box center [123, 74] width 124 height 18
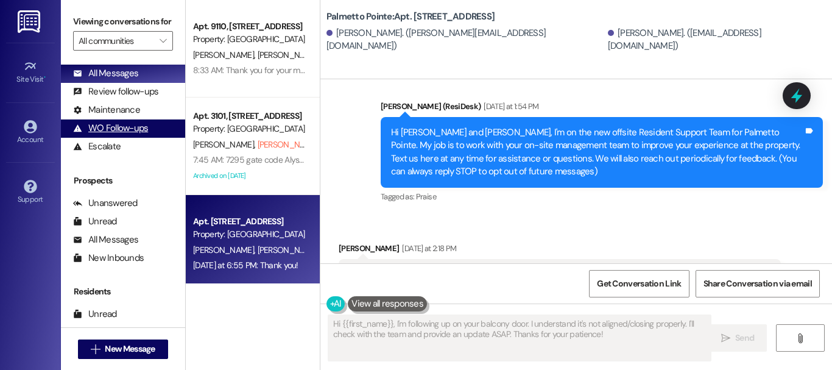
click at [108, 138] on div "WO Follow-ups (undefined)" at bounding box center [123, 128] width 124 height 18
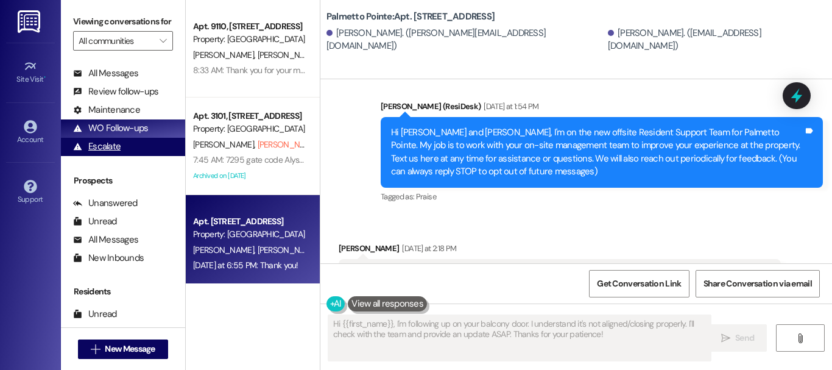
click at [109, 153] on div "Escalate" at bounding box center [96, 146] width 47 height 13
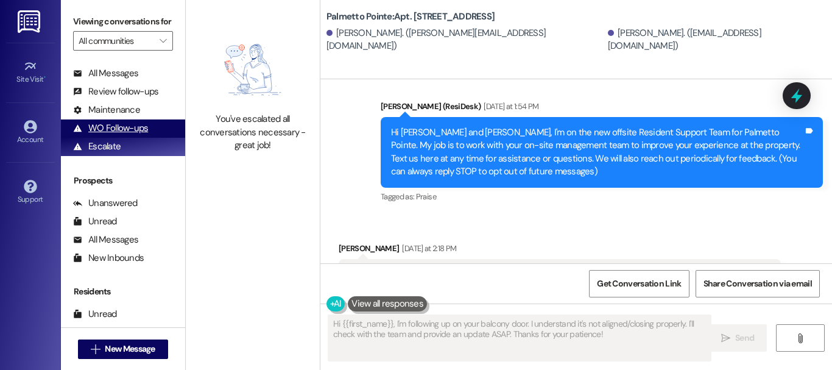
click at [119, 135] on div "WO Follow-ups" at bounding box center [110, 128] width 75 height 13
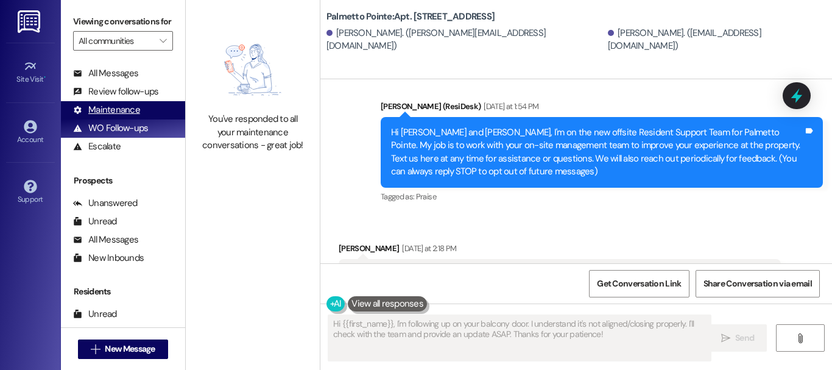
click at [119, 116] on div "Maintenance" at bounding box center [106, 110] width 67 height 13
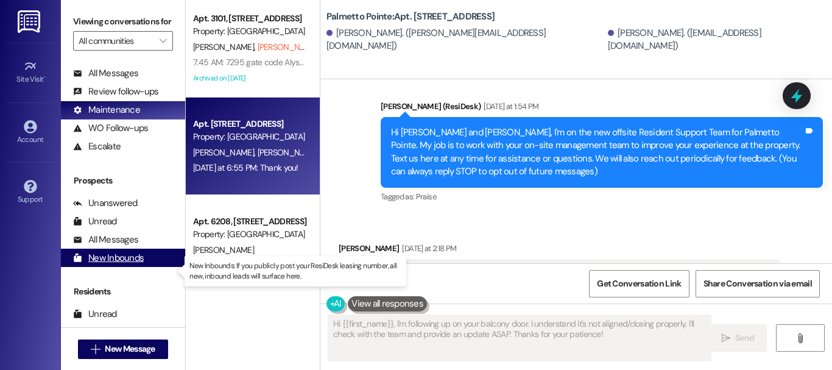
click at [118, 262] on div "New Inbounds (0)" at bounding box center [123, 257] width 124 height 18
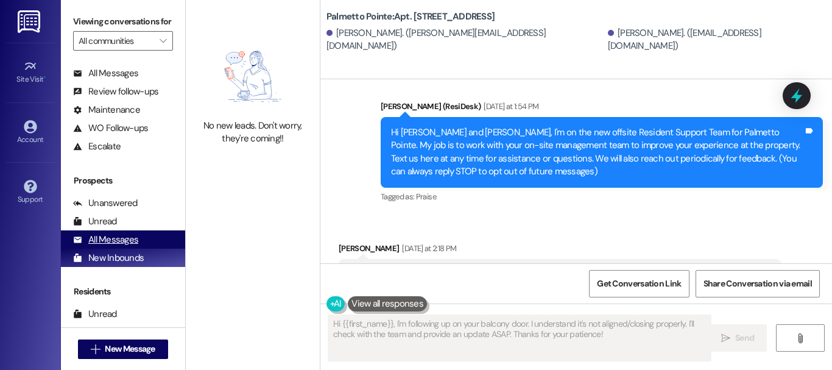
click at [118, 246] on div "All Messages" at bounding box center [105, 239] width 65 height 13
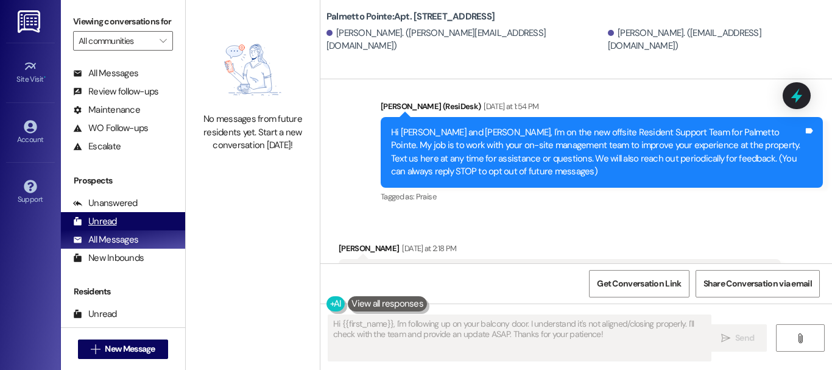
click at [116, 228] on div "Unread" at bounding box center [95, 221] width 44 height 13
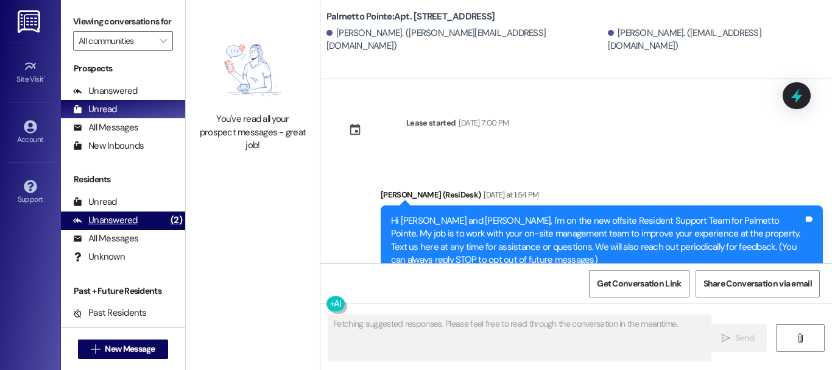
scroll to position [2238, 0]
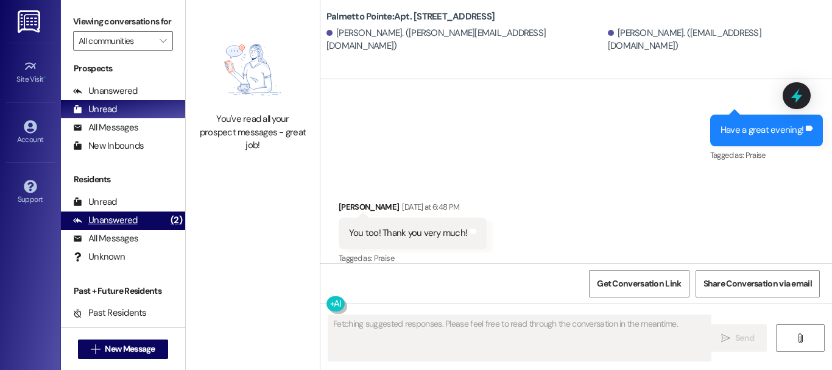
click at [114, 227] on div "Unanswered" at bounding box center [105, 220] width 65 height 13
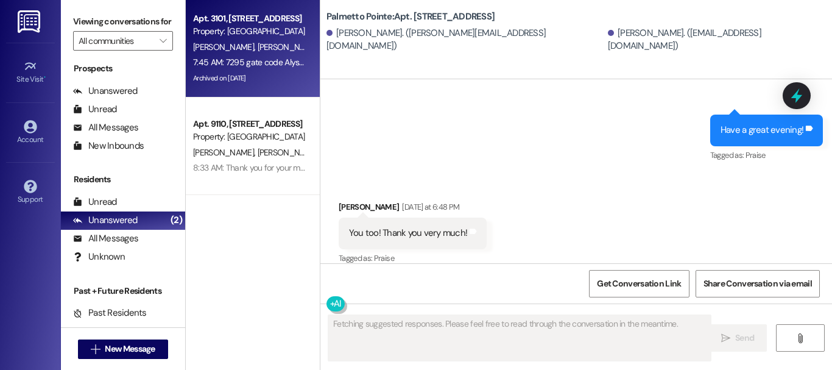
click at [242, 60] on div "7:45 AM: 7295 gate code Alysha 7:45 AM: 7295 gate code Alysha" at bounding box center [250, 62] width 115 height 11
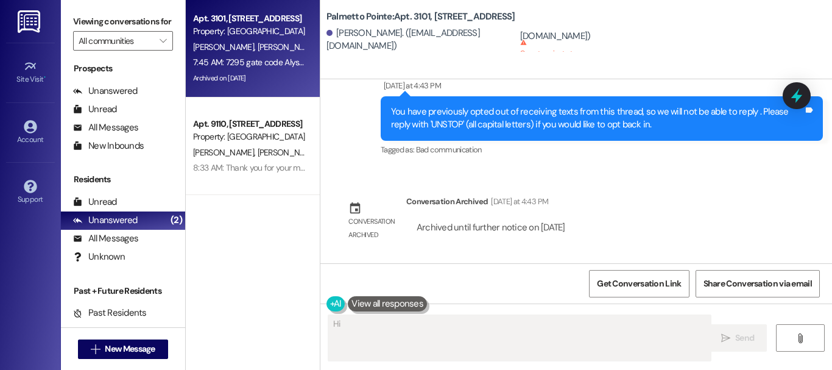
scroll to position [2336, 0]
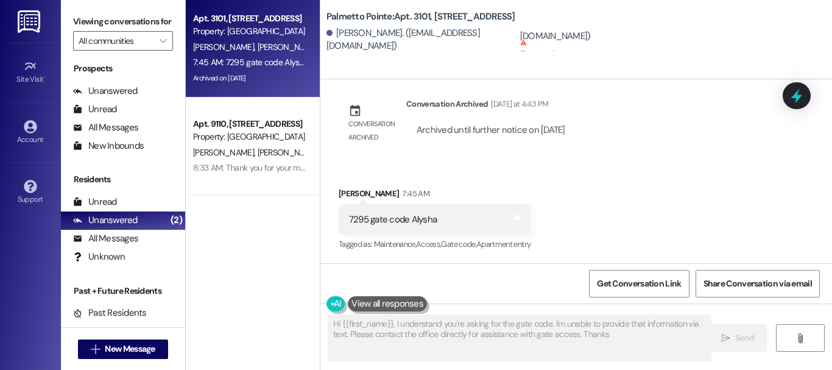
type textarea "Hi {{first_name}}, I understand you're asking for the gate code. I'm unable to …"
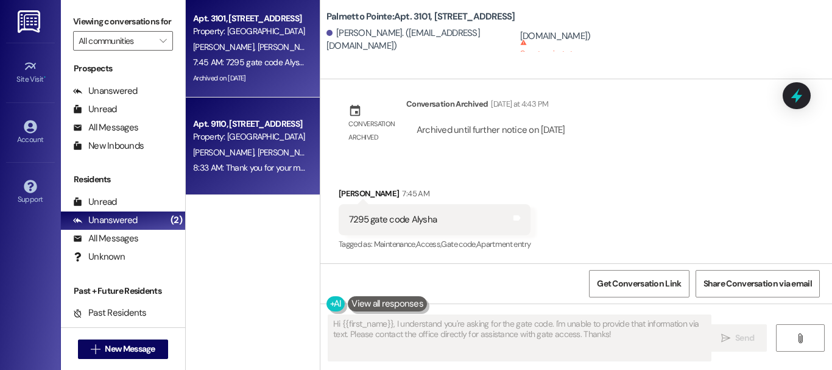
click at [257, 156] on span "[PERSON_NAME]" at bounding box center [287, 152] width 61 height 11
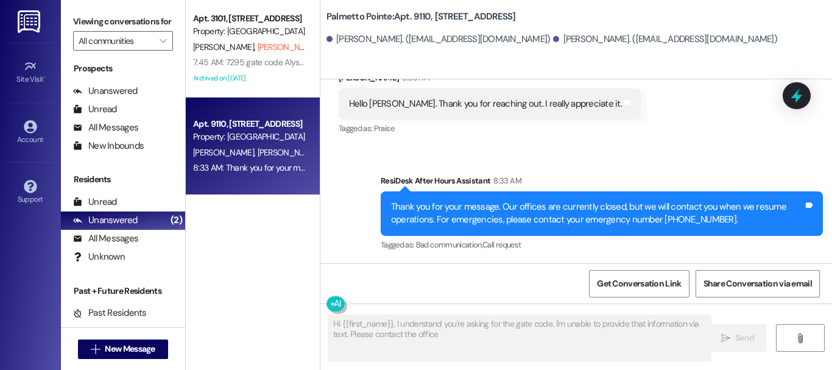
scroll to position [393, 0]
type textarea "Hi {{first_name}}, I understand you're asking for the gate code. I'm unable to …"
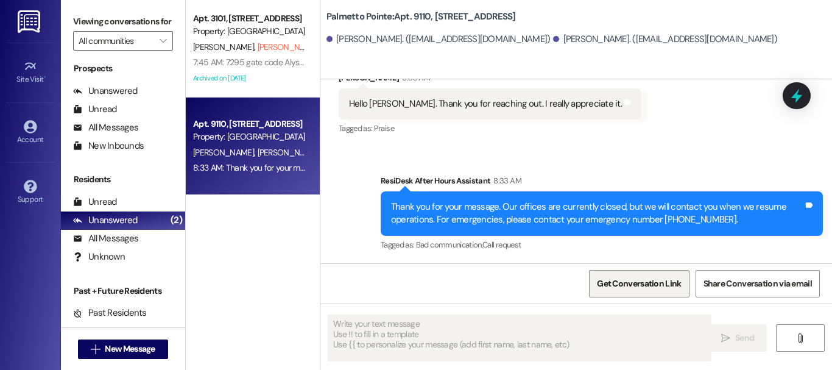
click at [653, 282] on span "Get Conversation Link" at bounding box center [639, 283] width 84 height 13
click at [656, 281] on span "Get Conversation Link" at bounding box center [639, 283] width 84 height 13
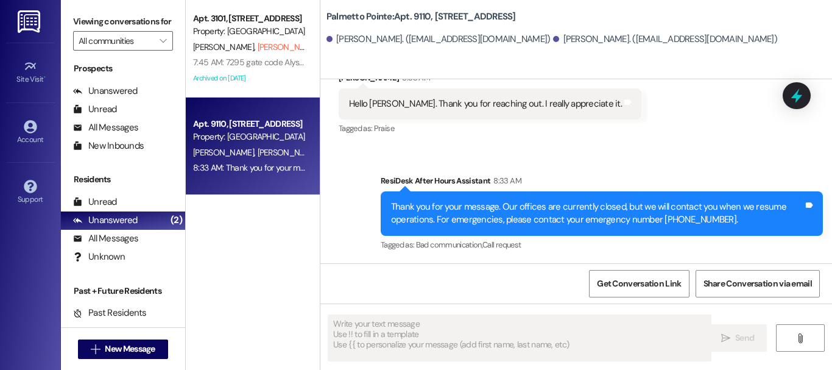
drag, startPoint x: 606, startPoint y: 285, endPoint x: 444, endPoint y: 304, distance: 163.7
click at [445, 304] on div " Send " at bounding box center [575, 348] width 511 height 91
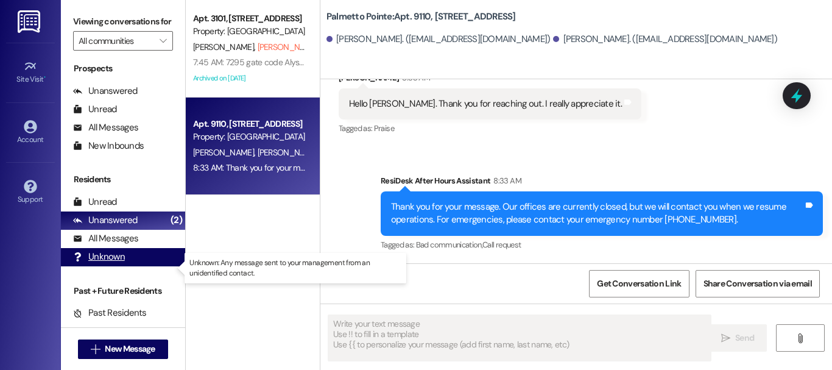
click at [107, 263] on div "Unknown" at bounding box center [99, 256] width 52 height 13
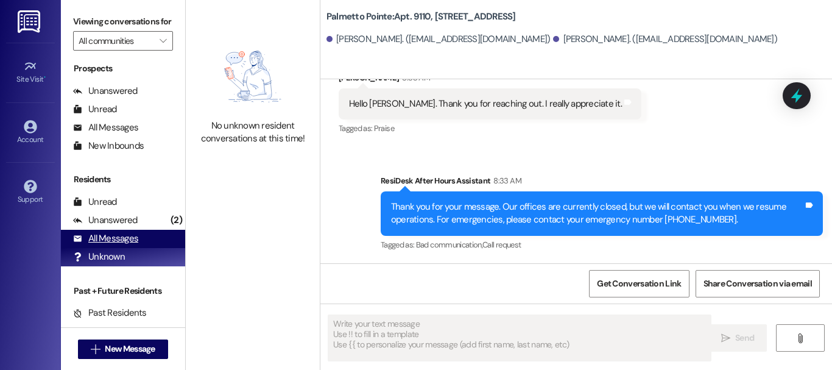
click at [107, 245] on div "All Messages" at bounding box center [105, 238] width 65 height 13
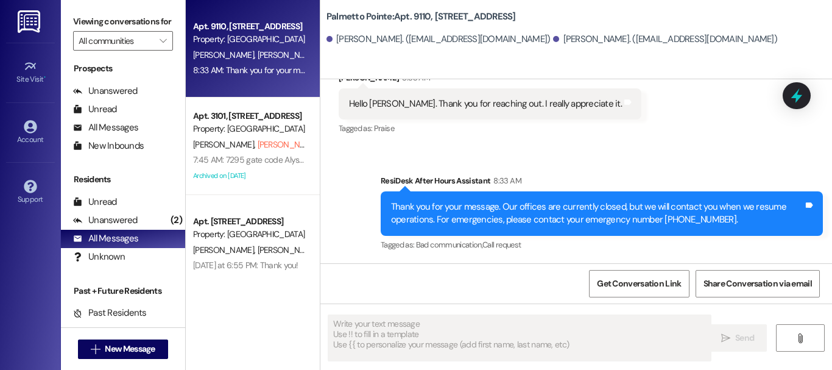
scroll to position [0, 0]
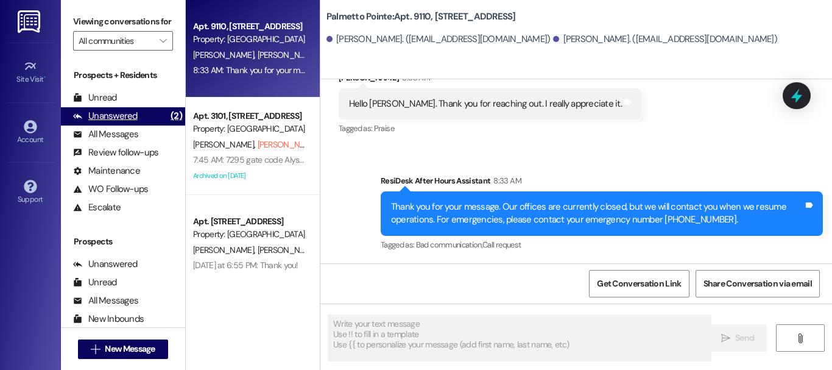
click at [103, 121] on div "Unanswered" at bounding box center [105, 116] width 65 height 13
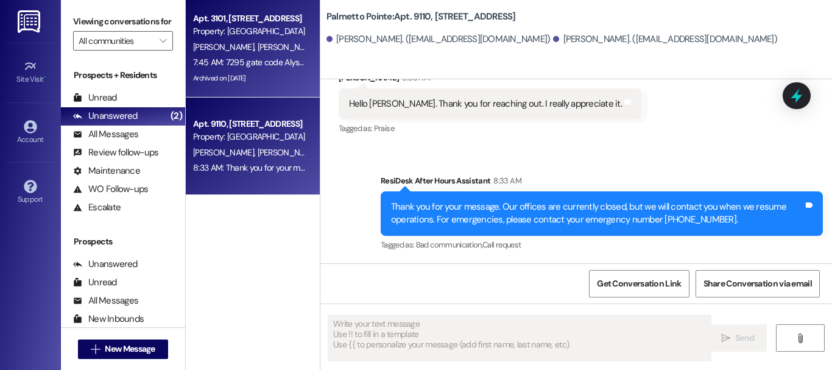
click at [275, 47] on span "[PERSON_NAME] (Opted Out)" at bounding box center [309, 46] width 104 height 11
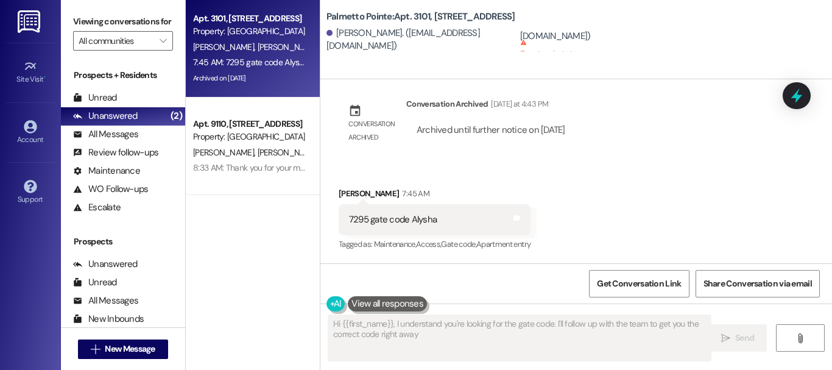
type textarea "Hi {{first_name}}, I understand you're looking for the gate code. I'll follow u…"
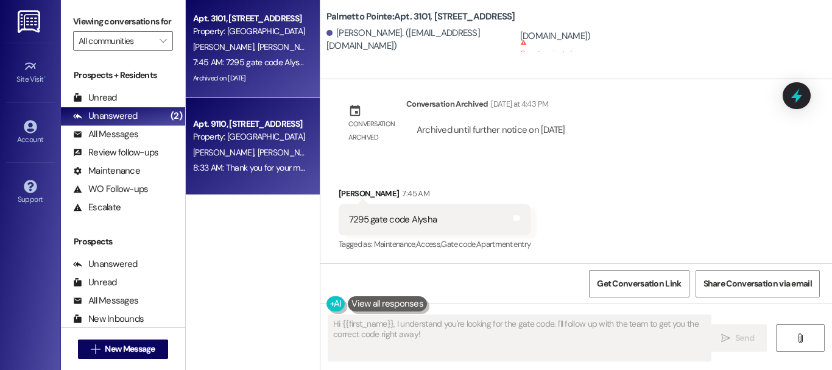
click at [259, 145] on div "[PERSON_NAME] [PERSON_NAME]" at bounding box center [249, 152] width 115 height 15
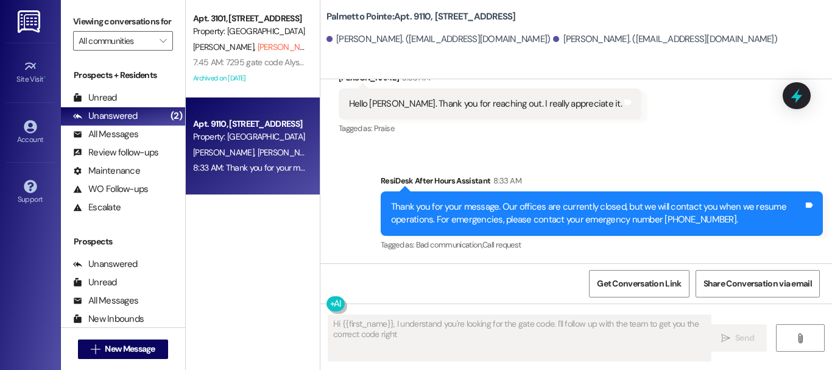
scroll to position [393, 0]
type textarea "Hi {{first_name}}, you're welcome! I'm happy to help in any way I can. Is there…"
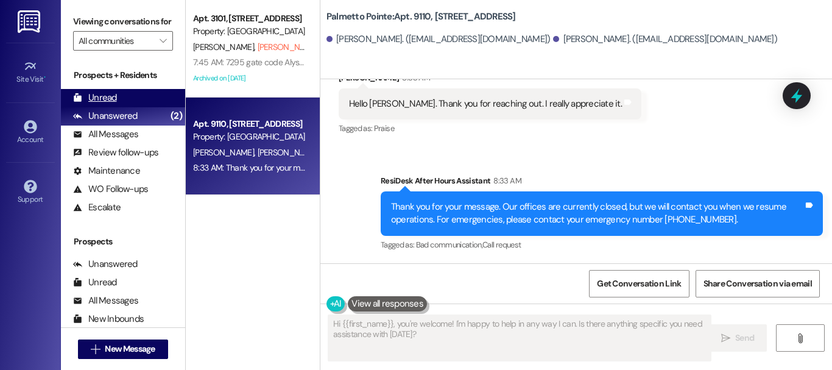
click at [103, 104] on div "Unread" at bounding box center [95, 97] width 44 height 13
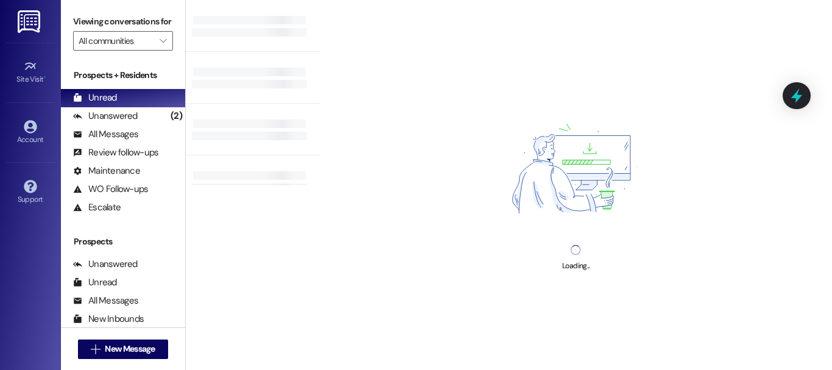
click at [128, 82] on div "Prospects + Residents" at bounding box center [123, 75] width 124 height 13
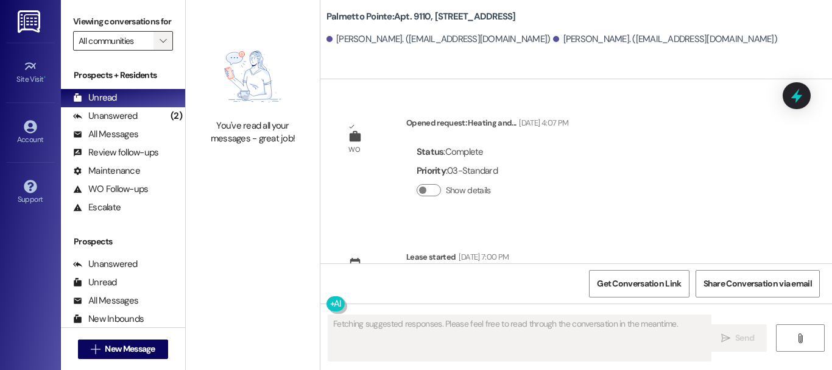
click at [164, 49] on span "" at bounding box center [163, 40] width 12 height 19
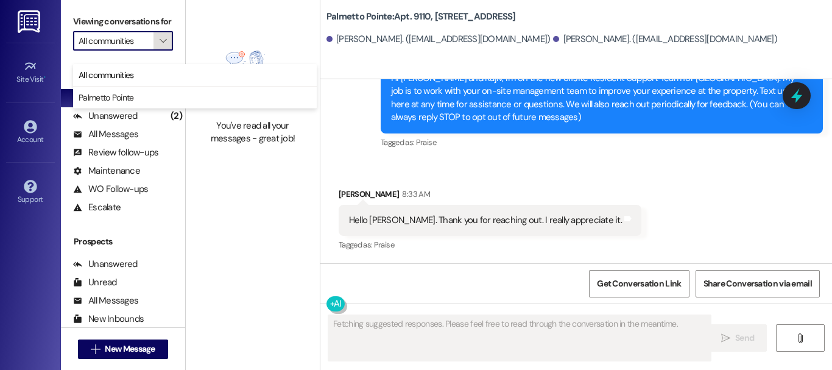
click at [165, 49] on span "" at bounding box center [163, 40] width 12 height 19
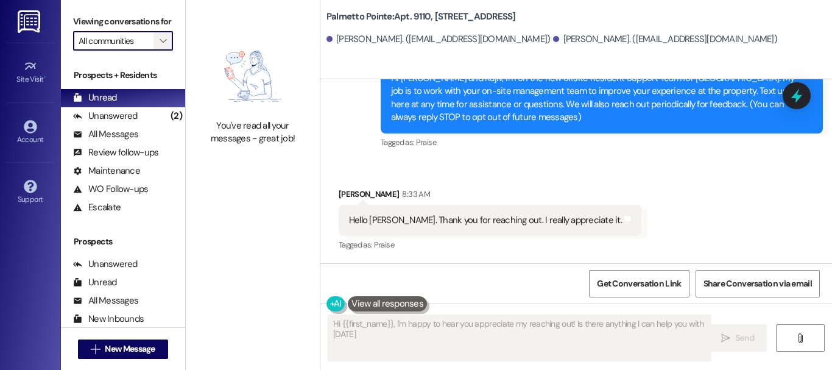
type textarea "Hi {{first_name}}, I'm happy to hear you appreciate my reaching out! Is there a…"
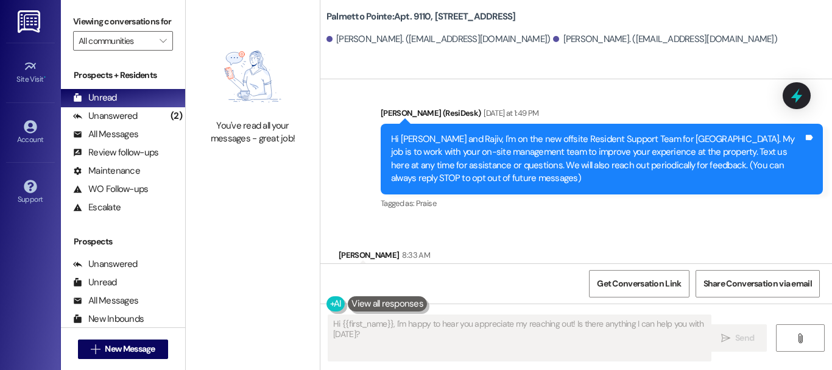
click at [7, 150] on div "Account Go to Account" at bounding box center [30, 132] width 49 height 60
